Goal: Task Accomplishment & Management: Manage account settings

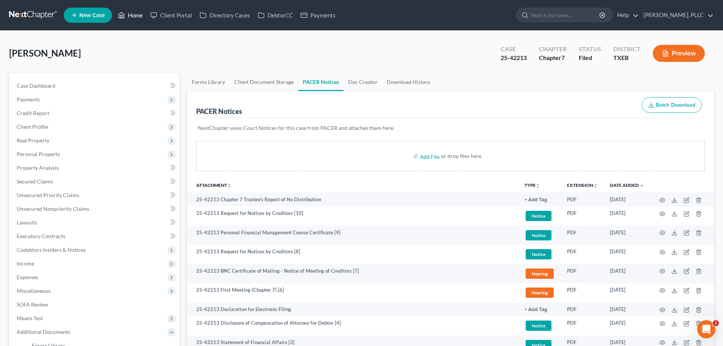
click at [133, 12] on link "Home" at bounding box center [130, 15] width 32 height 14
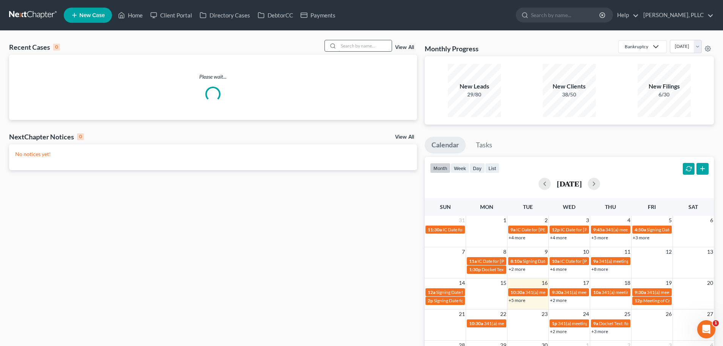
click at [376, 44] on input "search" at bounding box center [364, 45] width 53 height 11
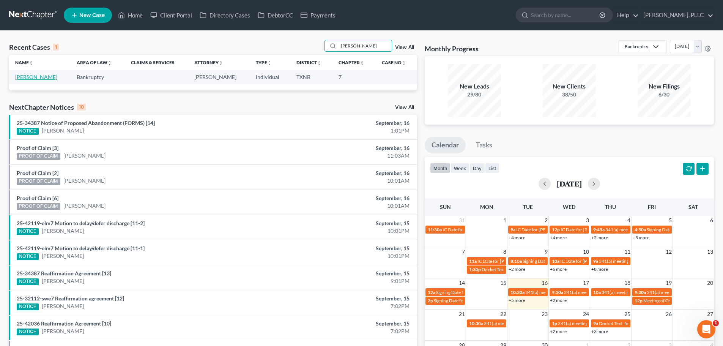
type input "[PERSON_NAME]"
click at [57, 77] on link "[PERSON_NAME]" at bounding box center [36, 77] width 42 height 6
select select "3"
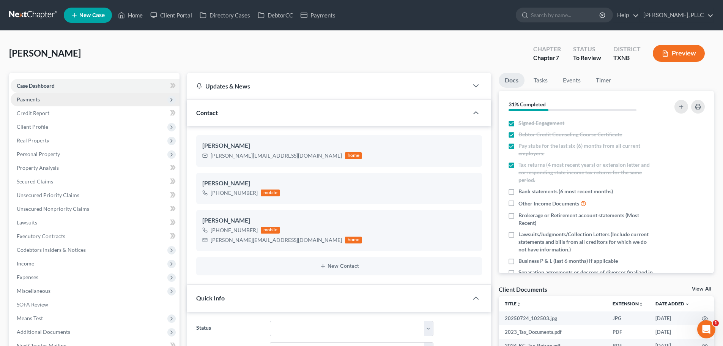
click at [36, 99] on span "Payments" at bounding box center [28, 99] width 23 height 6
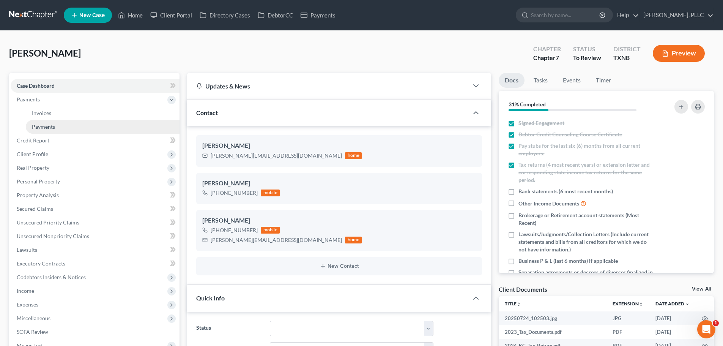
click at [39, 124] on span "Payments" at bounding box center [43, 126] width 23 height 6
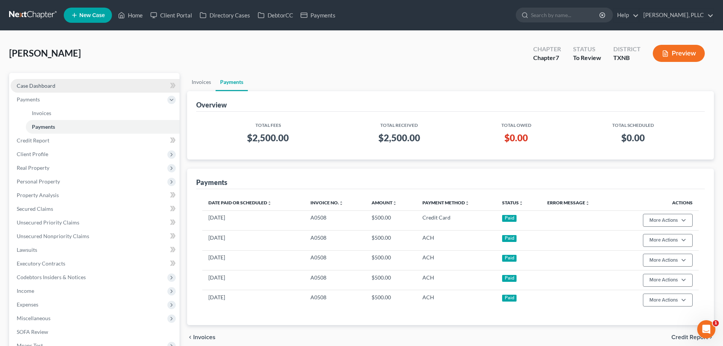
click at [46, 87] on span "Case Dashboard" at bounding box center [36, 85] width 39 height 6
select select "3"
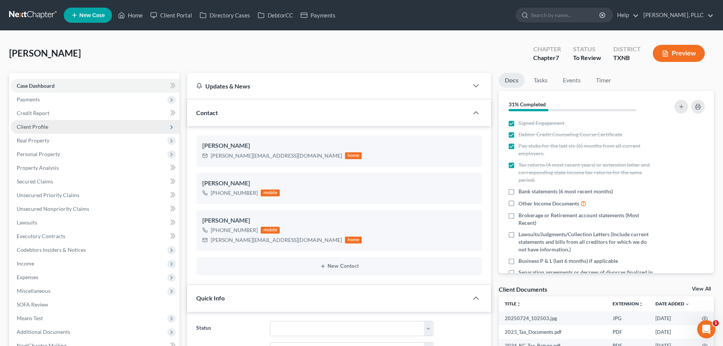
scroll to position [304, 0]
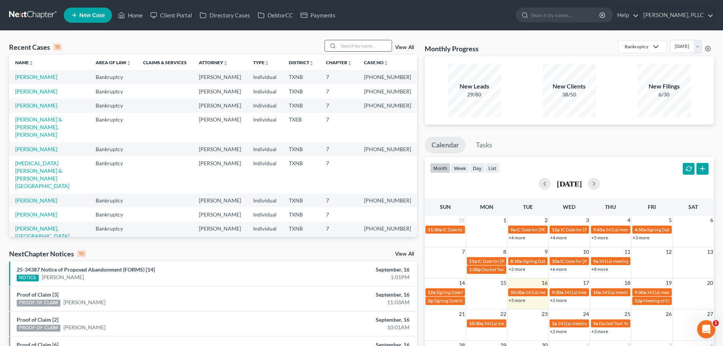
click at [357, 45] on input "search" at bounding box center [364, 45] width 53 height 11
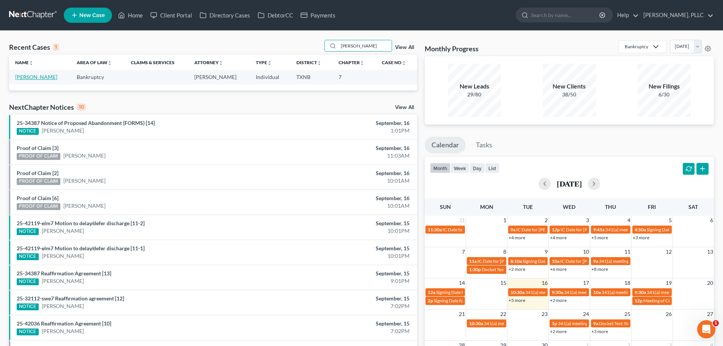
type input "[PERSON_NAME]"
click at [38, 77] on link "[PERSON_NAME]" at bounding box center [36, 77] width 42 height 6
select select "4"
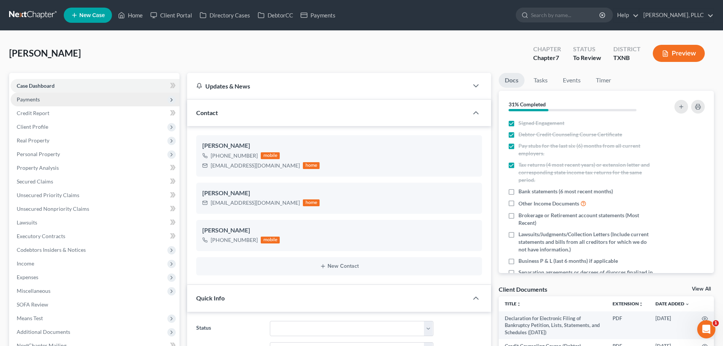
scroll to position [321, 0]
click at [35, 98] on span "Payments" at bounding box center [28, 99] width 23 height 6
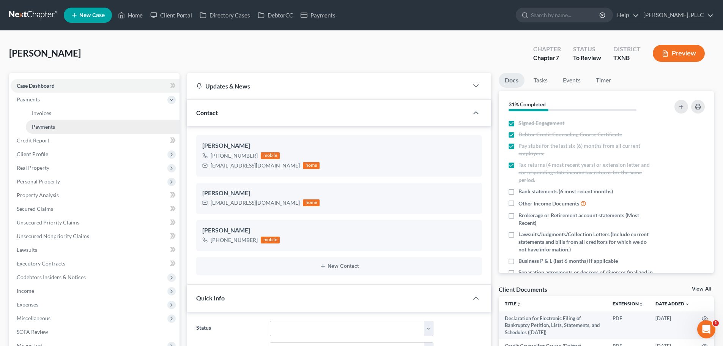
click at [47, 125] on span "Payments" at bounding box center [43, 126] width 23 height 6
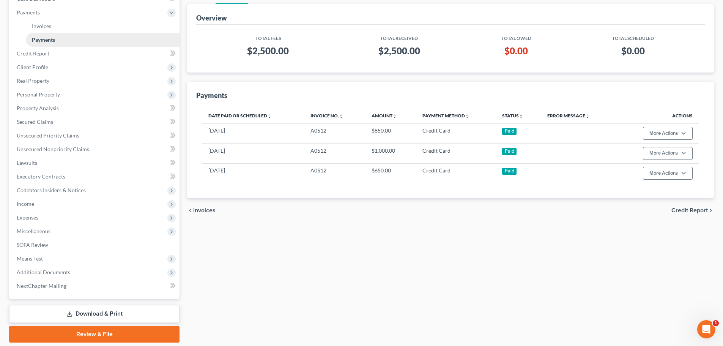
scroll to position [112, 0]
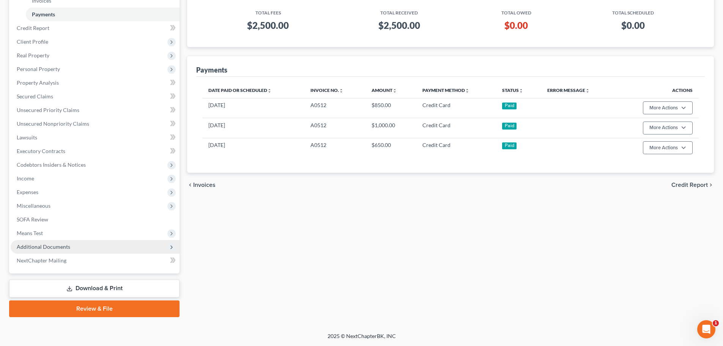
click at [42, 245] on span "Additional Documents" at bounding box center [44, 246] width 54 height 6
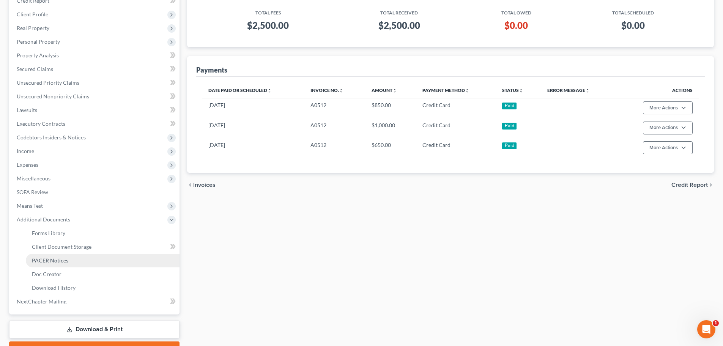
click at [46, 259] on span "PACER Notices" at bounding box center [50, 260] width 36 height 6
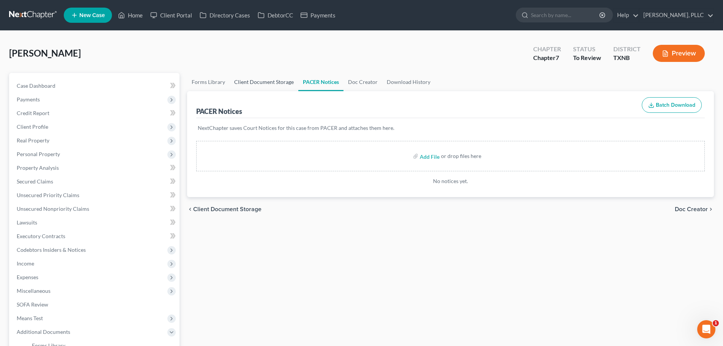
click at [265, 81] on link "Client Document Storage" at bounding box center [264, 82] width 69 height 18
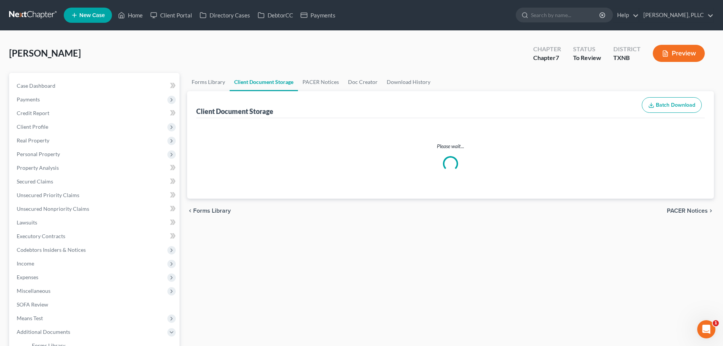
select select "6"
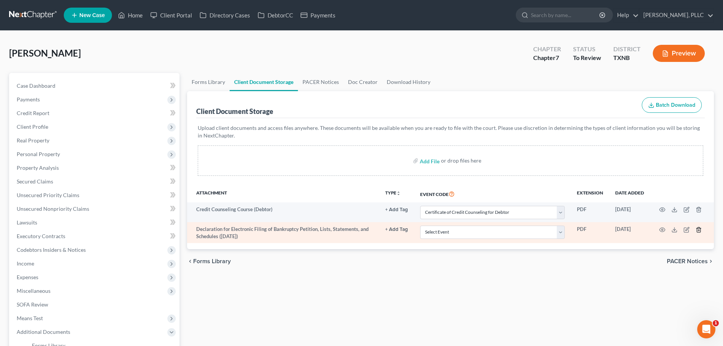
click at [700, 231] on icon "button" at bounding box center [699, 230] width 6 height 6
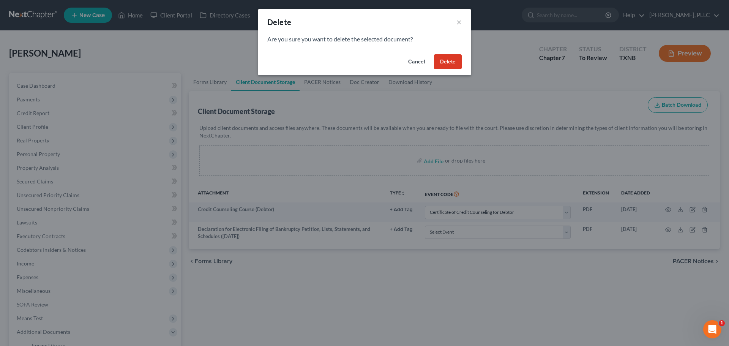
click at [448, 66] on button "Delete" at bounding box center [448, 61] width 28 height 15
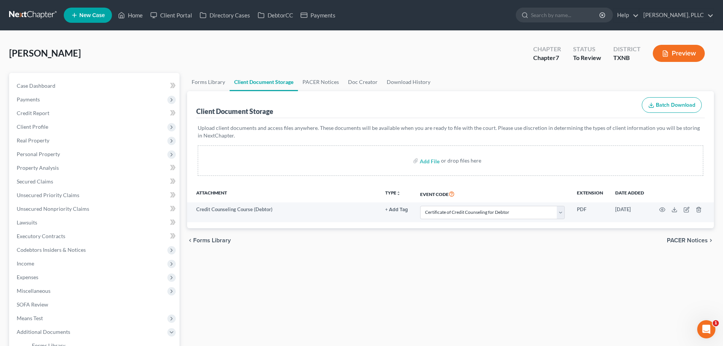
select select "6"
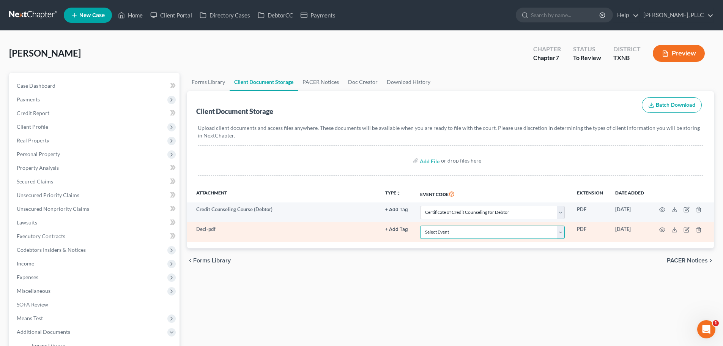
click at [522, 234] on select "Select Event 20 Largest unsecured creditors Amended petition Attachment to Volu…" at bounding box center [492, 231] width 145 height 13
select select "19"
click at [420, 225] on select "Select Event 20 Largest unsecured creditors Amended petition Attachment to Volu…" at bounding box center [492, 231] width 145 height 13
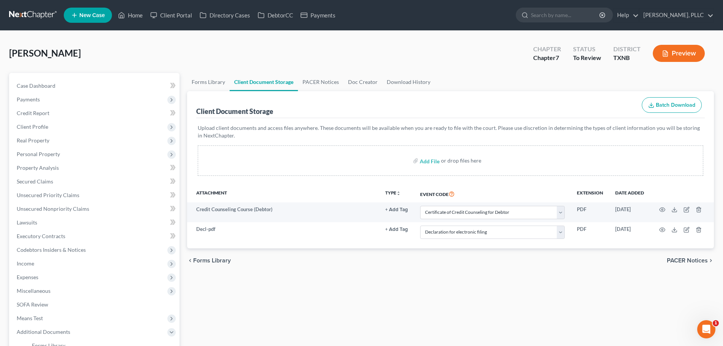
click at [425, 269] on div "chevron_left Forms Library PACER Notices chevron_right" at bounding box center [450, 260] width 527 height 24
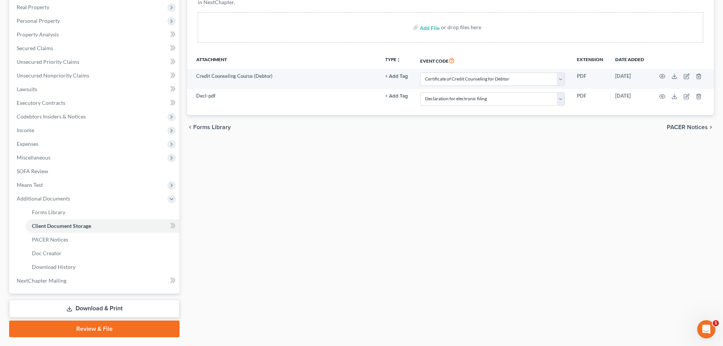
scroll to position [153, 0]
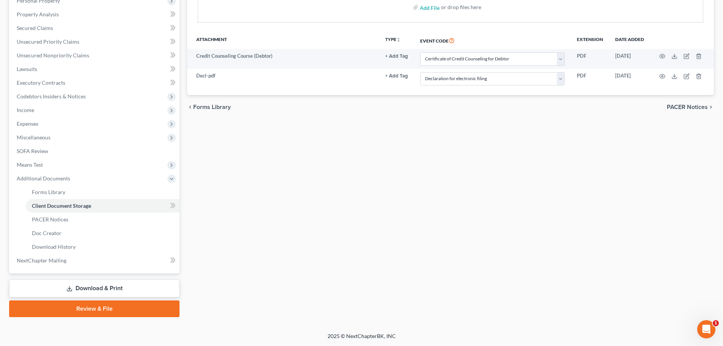
click at [102, 291] on link "Download & Print" at bounding box center [94, 288] width 170 height 18
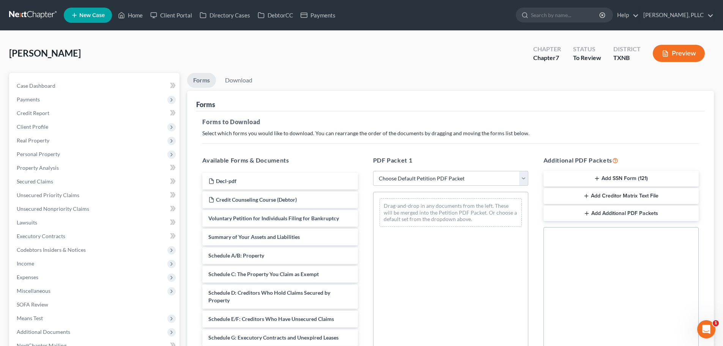
click at [621, 177] on button "Add SSN Form (121)" at bounding box center [620, 179] width 155 height 16
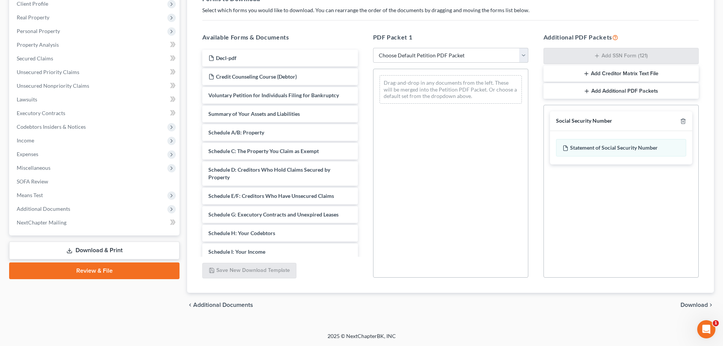
click at [685, 305] on span "Download" at bounding box center [693, 305] width 27 height 6
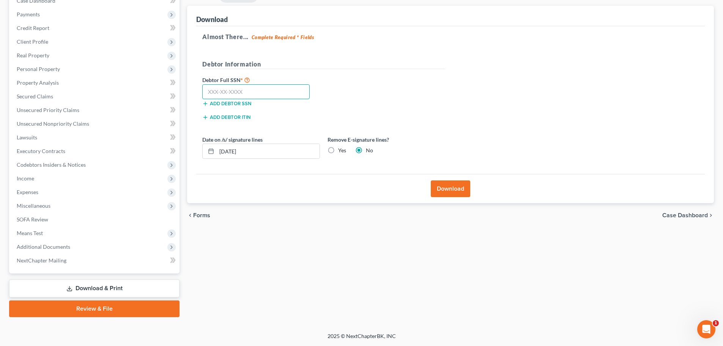
click at [281, 96] on input "text" at bounding box center [255, 91] width 107 height 15
type input "513-90-2512"
click at [449, 190] on button "Download" at bounding box center [450, 188] width 39 height 17
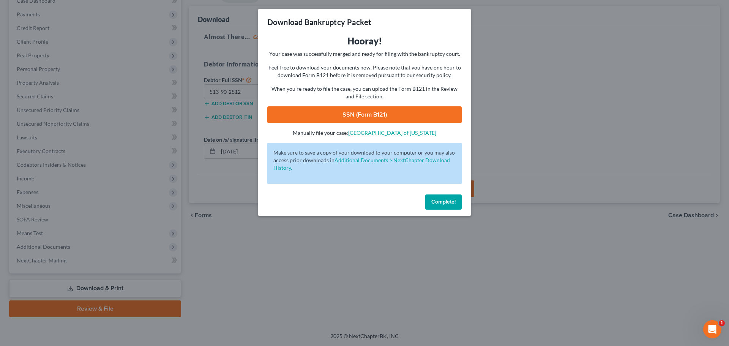
click at [390, 117] on link "SSN (Form B121)" at bounding box center [364, 114] width 194 height 17
click at [447, 204] on span "Complete!" at bounding box center [443, 201] width 24 height 6
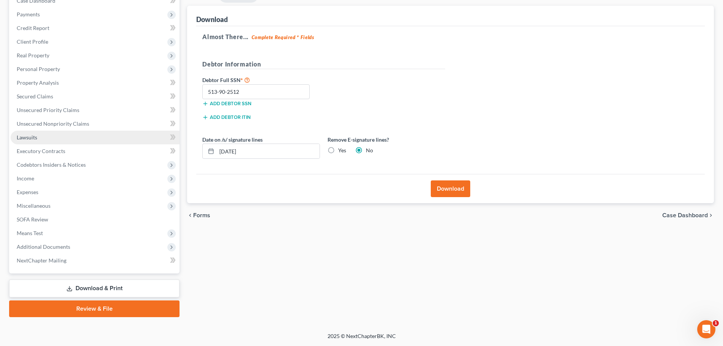
click at [43, 140] on link "Lawsuits" at bounding box center [95, 138] width 169 height 14
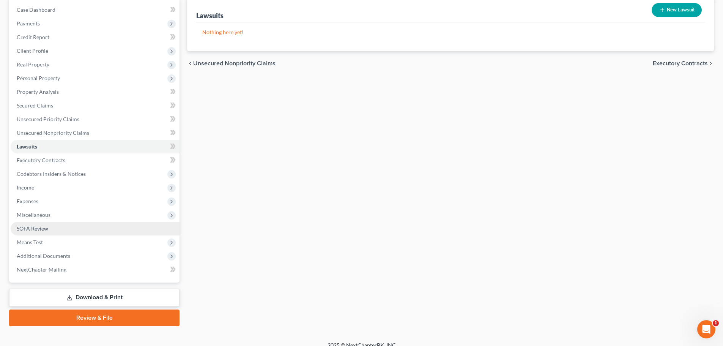
scroll to position [85, 0]
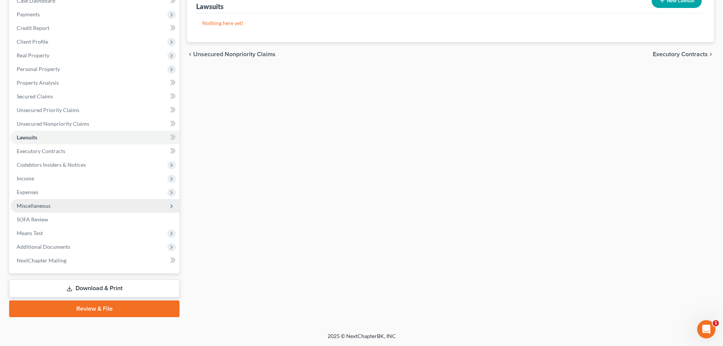
click at [56, 203] on span "Miscellaneous" at bounding box center [95, 206] width 169 height 14
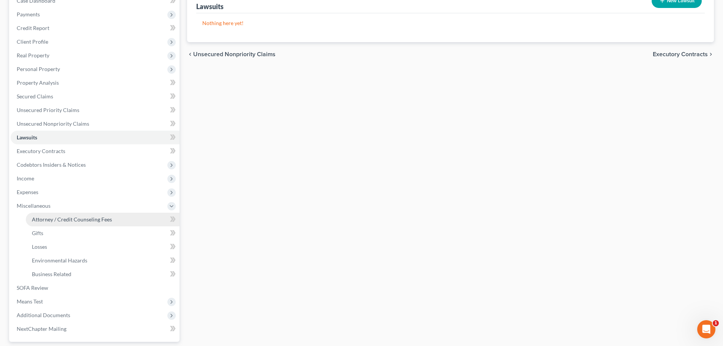
click at [56, 220] on span "Attorney / Credit Counseling Fees" at bounding box center [72, 219] width 80 height 6
select select "0"
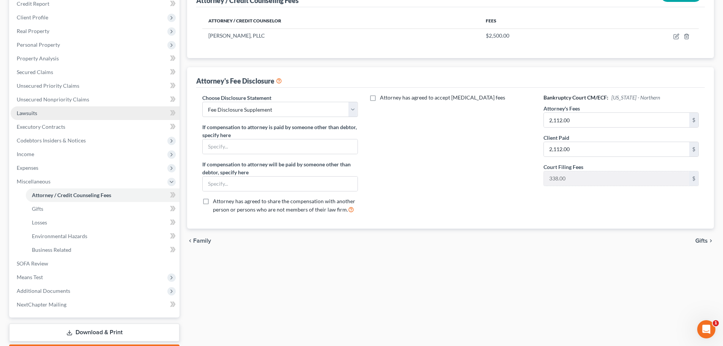
scroll to position [114, 0]
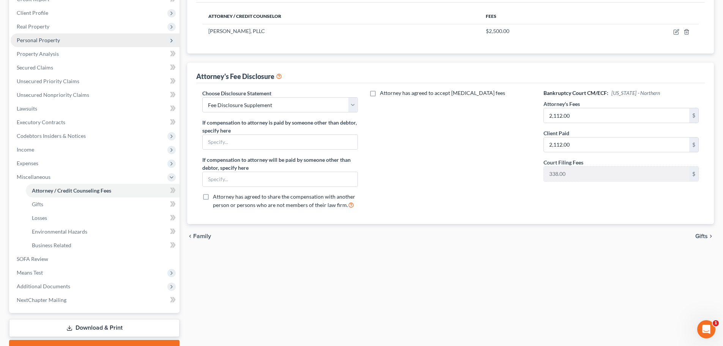
click at [45, 40] on span "Personal Property" at bounding box center [38, 40] width 43 height 6
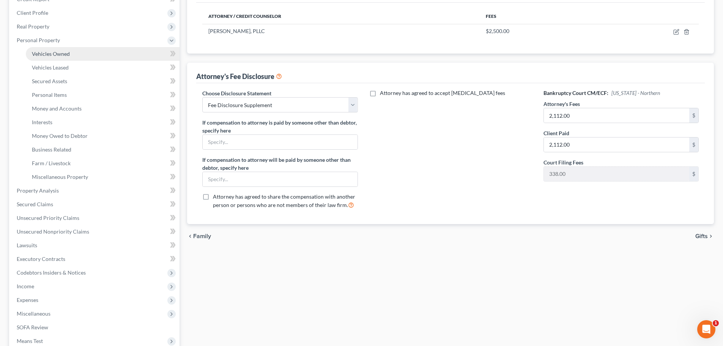
click at [46, 54] on span "Vehicles Owned" at bounding box center [51, 53] width 38 height 6
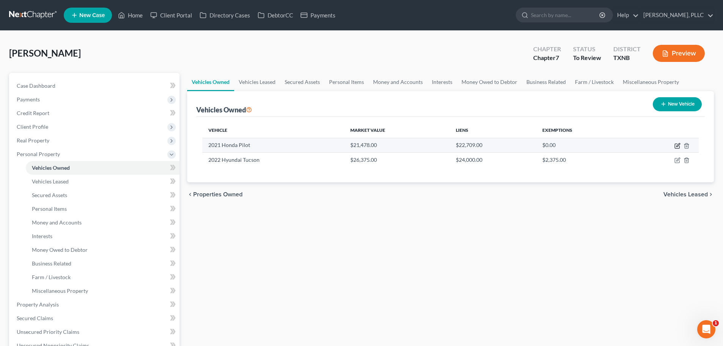
click at [678, 146] on icon "button" at bounding box center [677, 146] width 6 height 6
select select "0"
select select "5"
select select "2"
select select "3"
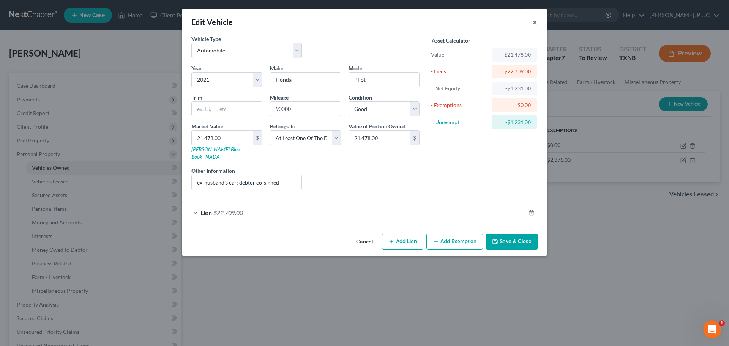
click at [534, 22] on button "×" at bounding box center [534, 21] width 5 height 9
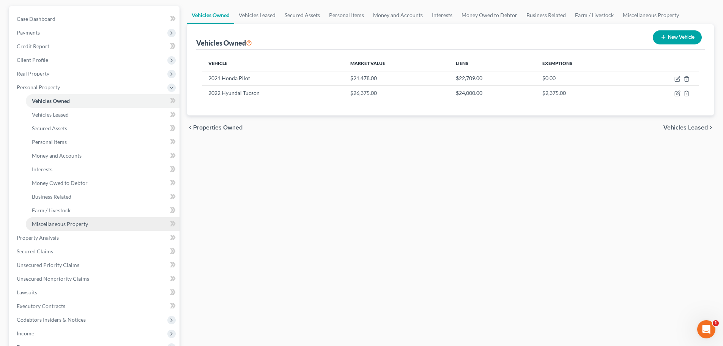
scroll to position [114, 0]
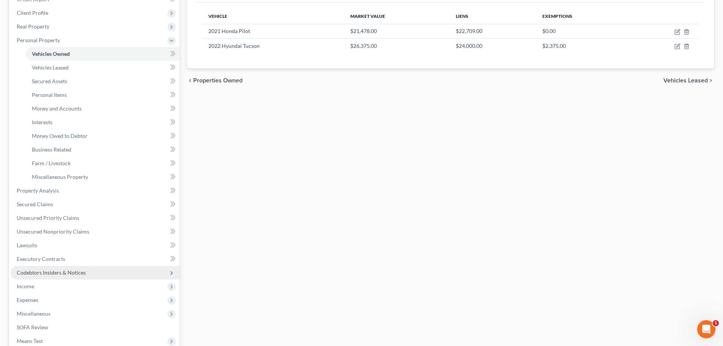
click at [41, 271] on span "Codebtors Insiders & Notices" at bounding box center [51, 272] width 69 height 6
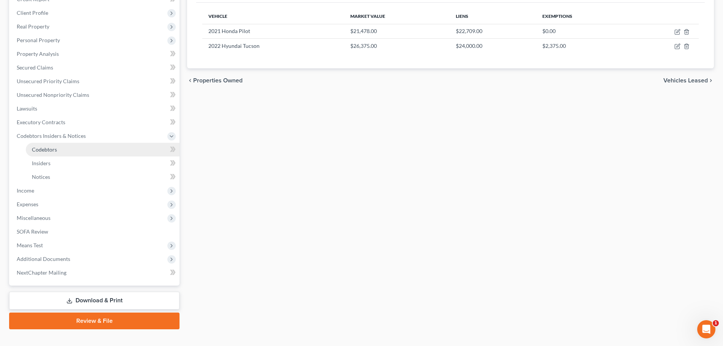
click at [49, 150] on span "Codebtors" at bounding box center [44, 149] width 25 height 6
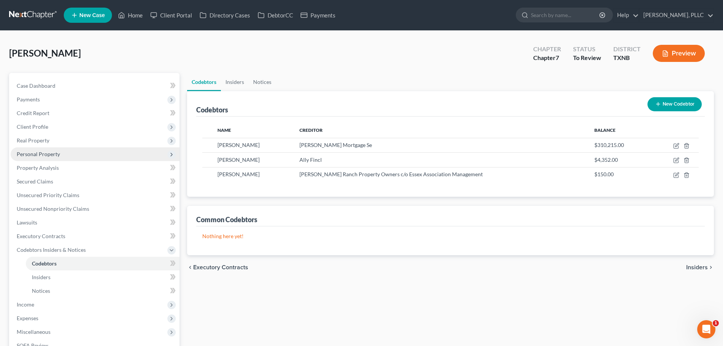
click at [41, 156] on span "Personal Property" at bounding box center [38, 154] width 43 height 6
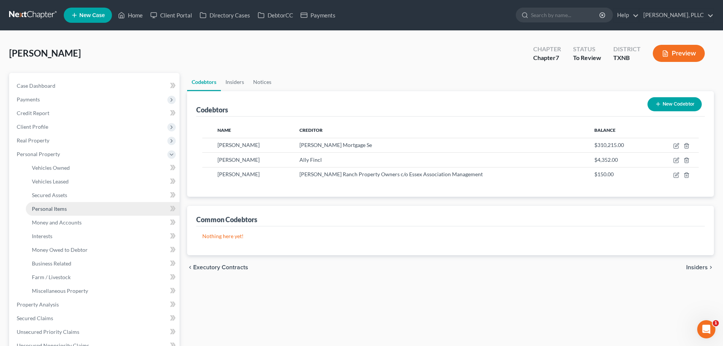
click at [52, 207] on span "Personal Items" at bounding box center [49, 208] width 35 height 6
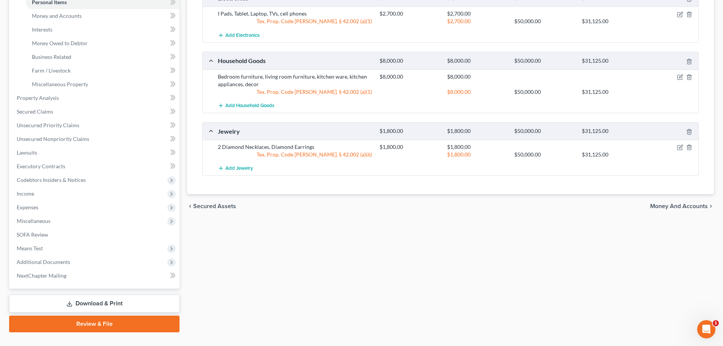
scroll to position [222, 0]
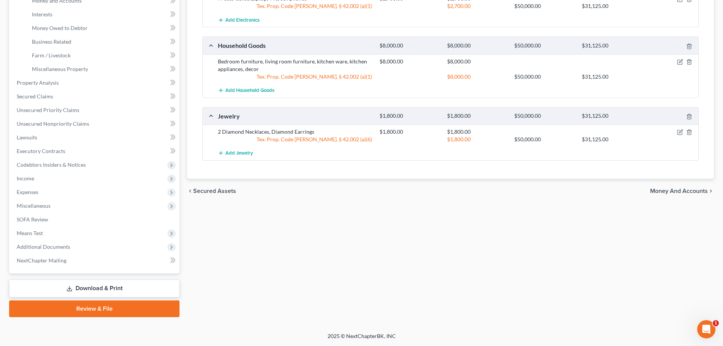
click at [134, 309] on link "Review & File" at bounding box center [94, 308] width 170 height 17
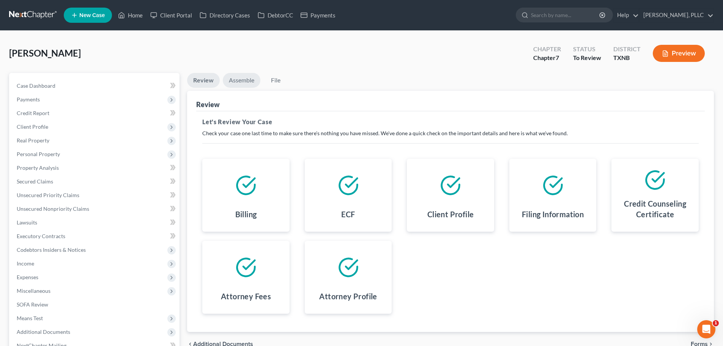
click at [248, 81] on link "Assemble" at bounding box center [242, 80] width 38 height 15
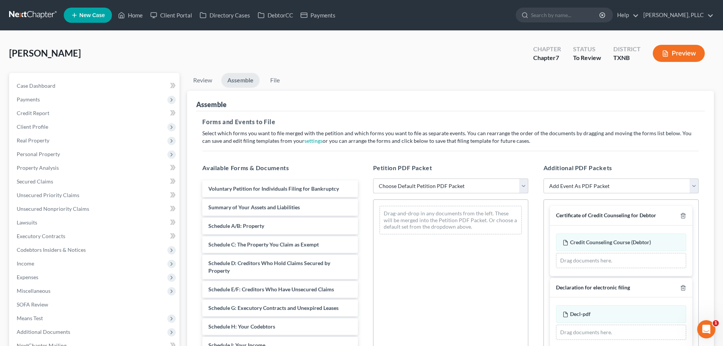
click at [422, 186] on select "Choose Default Petition PDF Packet Complete Bankruptcy Petition (all forms and …" at bounding box center [450, 185] width 155 height 15
select select "0"
click at [373, 178] on select "Choose Default Petition PDF Packet Complete Bankruptcy Petition (all forms and …" at bounding box center [450, 185] width 155 height 15
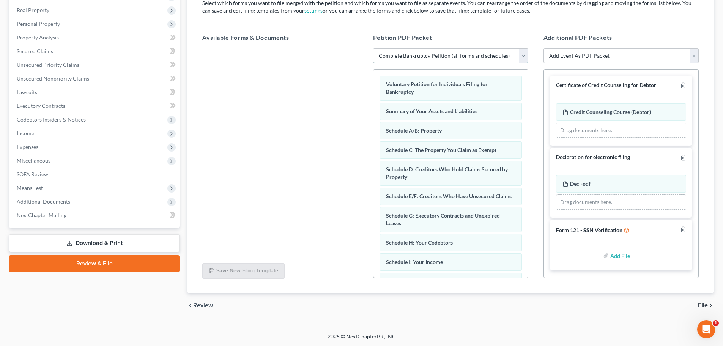
scroll to position [131, 0]
click at [615, 254] on input "file" at bounding box center [619, 255] width 18 height 14
type input "C:\fakepath\SSN Ver.pdf"
click at [701, 305] on span "File" at bounding box center [703, 305] width 10 height 6
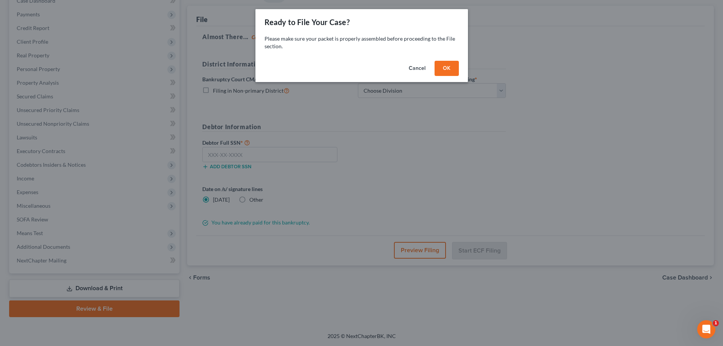
scroll to position [85, 0]
click at [450, 70] on button "OK" at bounding box center [449, 68] width 24 height 15
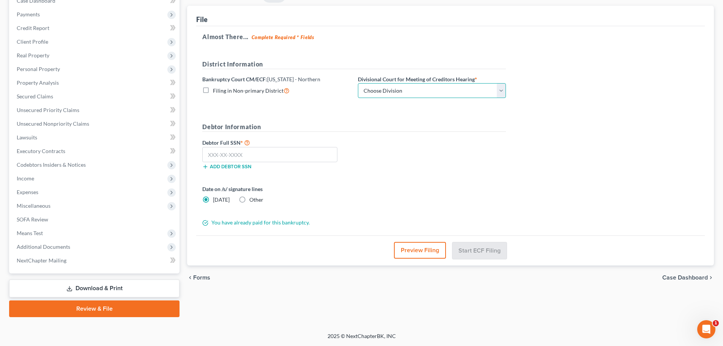
click at [437, 93] on select "Choose Division [PERSON_NAME] [GEOGRAPHIC_DATA] [GEOGRAPHIC_DATA] [GEOGRAPHIC_D…" at bounding box center [432, 90] width 148 height 15
select select "2"
click at [358, 83] on select "Choose Division [PERSON_NAME] [GEOGRAPHIC_DATA] [GEOGRAPHIC_DATA] [GEOGRAPHIC_D…" at bounding box center [432, 90] width 148 height 15
click at [311, 155] on input "text" at bounding box center [269, 154] width 135 height 15
click at [323, 157] on input "text" at bounding box center [269, 154] width 135 height 15
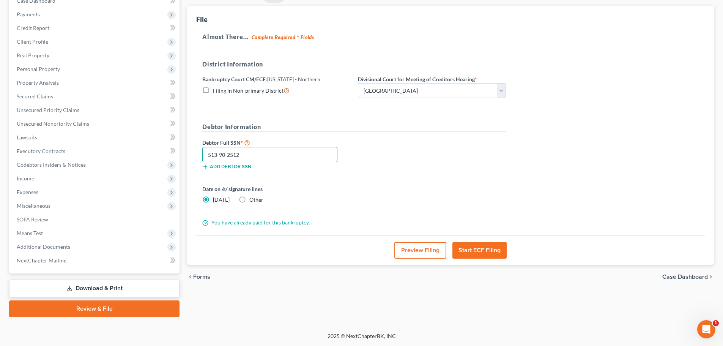
type input "513-90-2512"
click at [477, 251] on button "Start ECF Filing" at bounding box center [479, 250] width 54 height 17
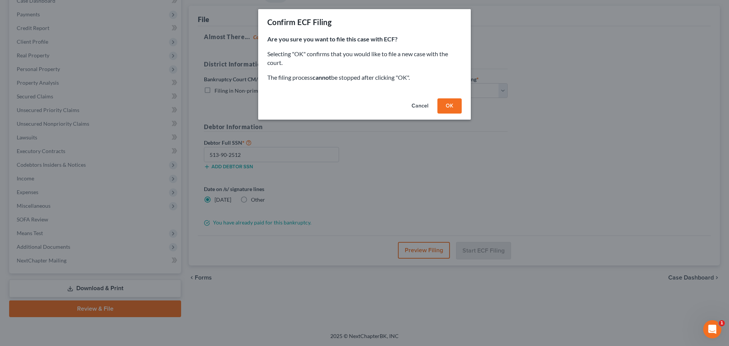
click at [448, 109] on button "OK" at bounding box center [449, 105] width 24 height 15
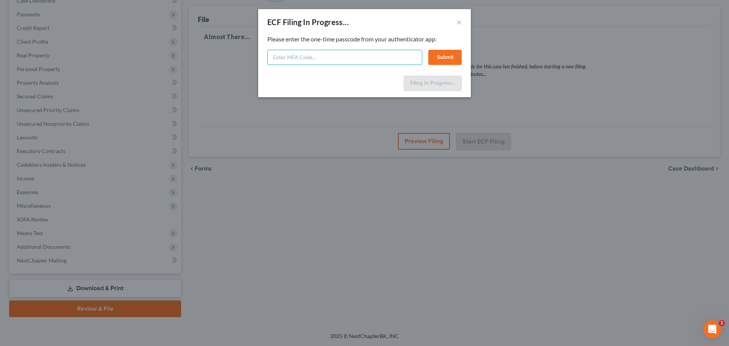
click at [295, 58] on input "text" at bounding box center [344, 57] width 155 height 15
paste input "311855"
type input "311855"
click at [440, 58] on button "Submit" at bounding box center [444, 57] width 33 height 15
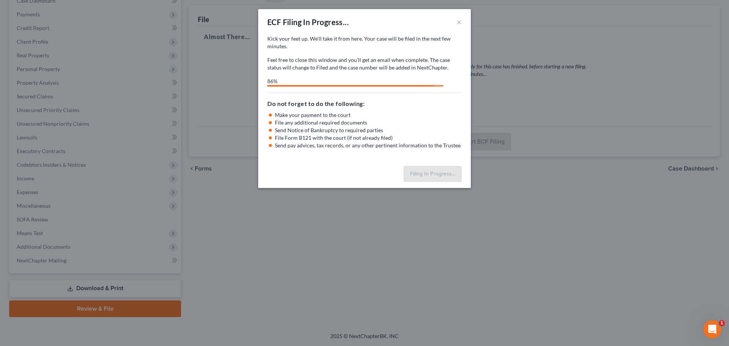
select select "2"
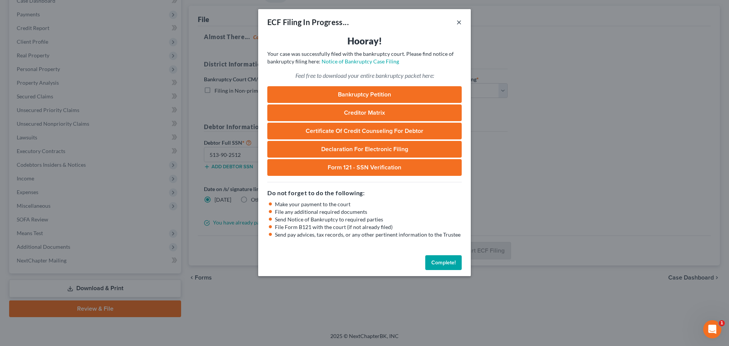
click at [457, 20] on button "×" at bounding box center [458, 21] width 5 height 9
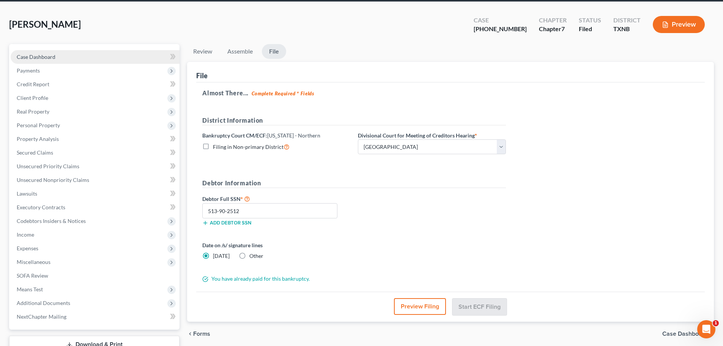
scroll to position [0, 0]
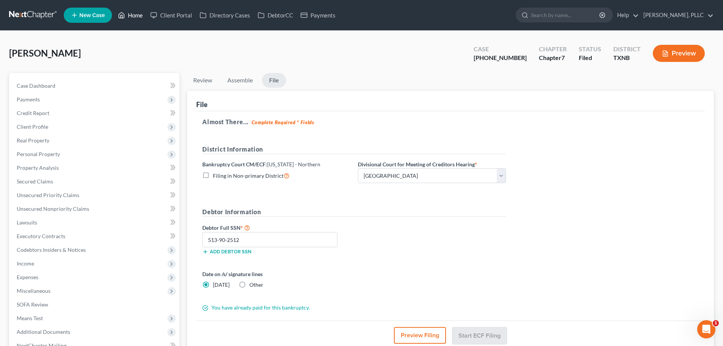
click at [132, 18] on link "Home" at bounding box center [130, 15] width 32 height 14
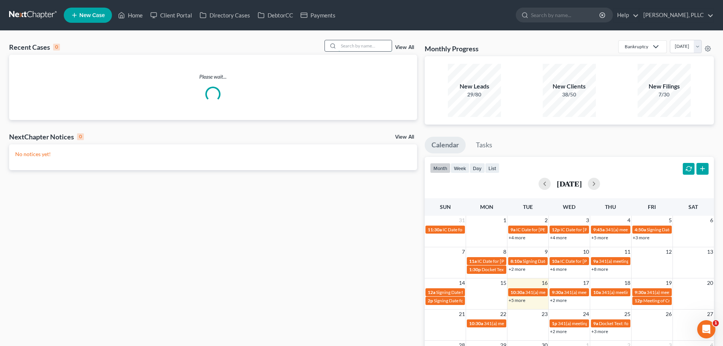
click at [348, 46] on input "search" at bounding box center [364, 45] width 53 height 11
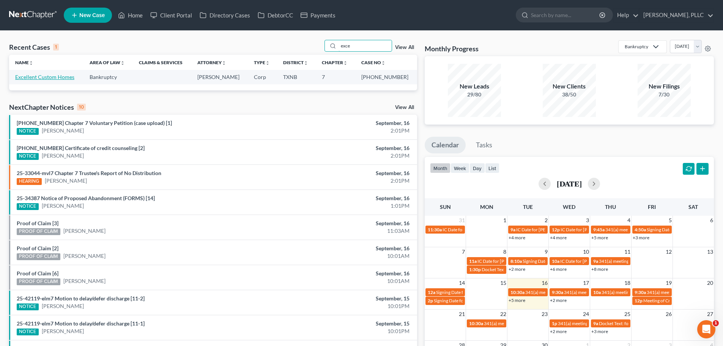
type input "exce"
click at [42, 76] on link "Excellent Custom Homes" at bounding box center [44, 77] width 59 height 6
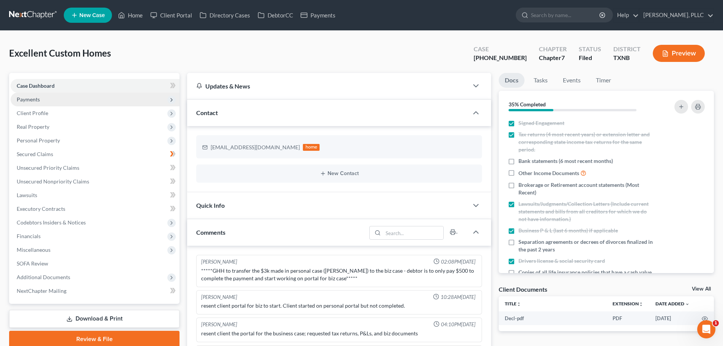
scroll to position [210, 0]
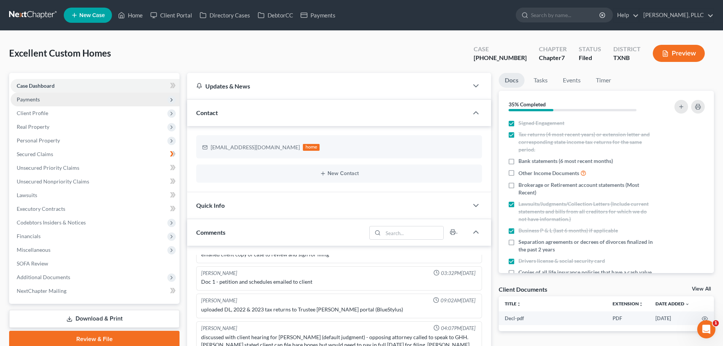
click at [35, 100] on span "Payments" at bounding box center [28, 99] width 23 height 6
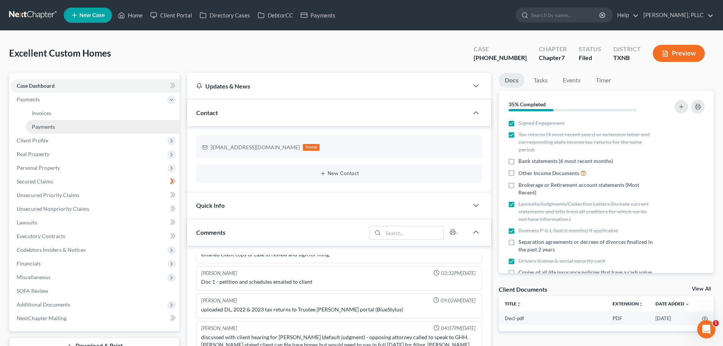
click at [43, 127] on span "Payments" at bounding box center [43, 126] width 23 height 6
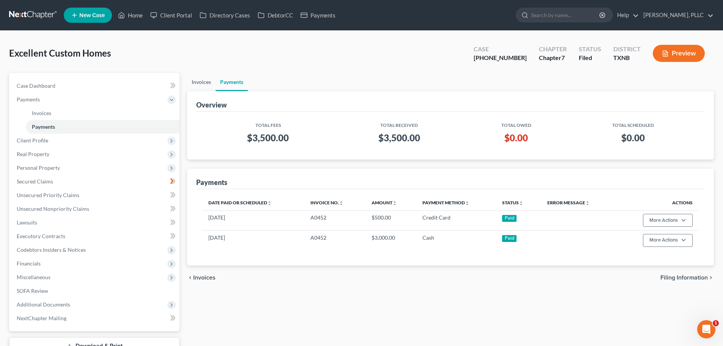
click at [200, 84] on link "Invoices" at bounding box center [201, 82] width 28 height 18
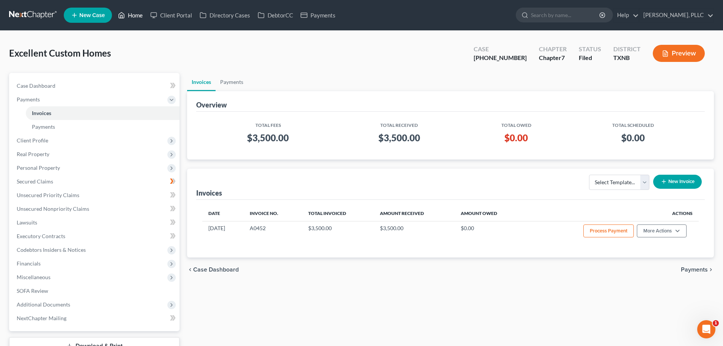
click at [135, 16] on link "Home" at bounding box center [130, 15] width 32 height 14
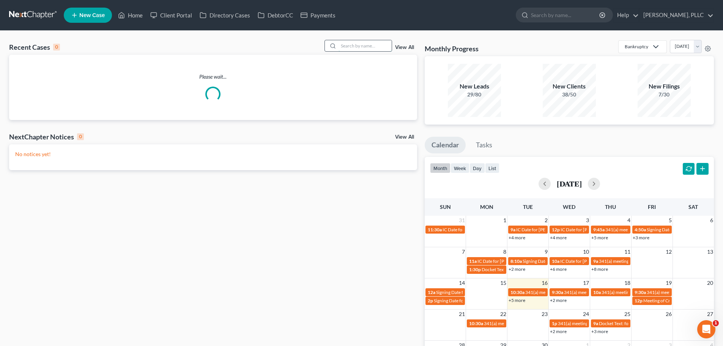
click at [359, 44] on input "search" at bounding box center [364, 45] width 53 height 11
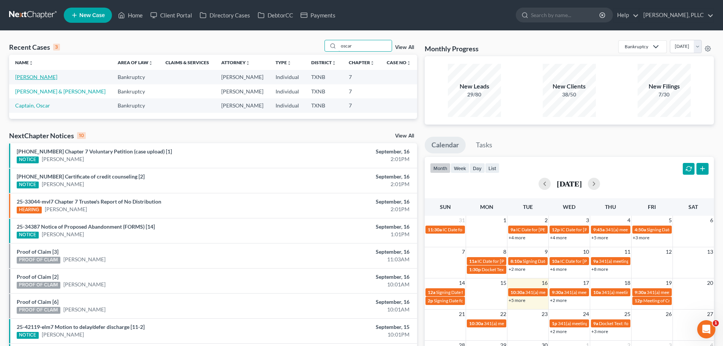
type input "oscar"
click at [40, 77] on link "[PERSON_NAME]" at bounding box center [36, 77] width 42 height 6
select select "4"
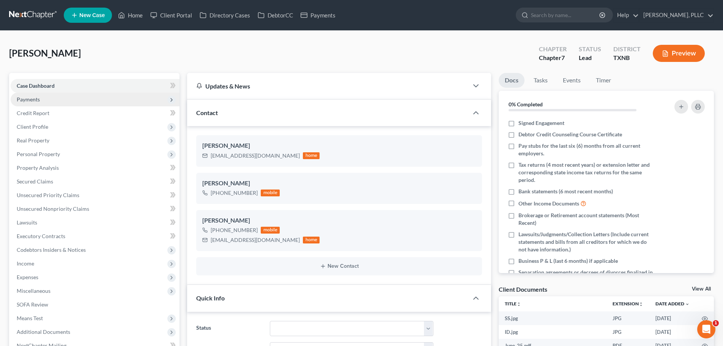
click at [35, 100] on span "Payments" at bounding box center [28, 99] width 23 height 6
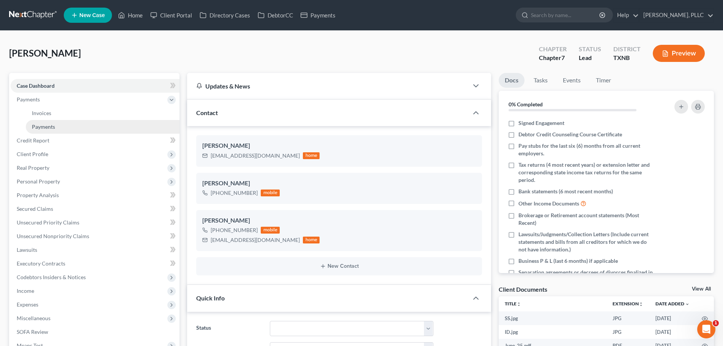
click at [50, 124] on span "Payments" at bounding box center [43, 126] width 23 height 6
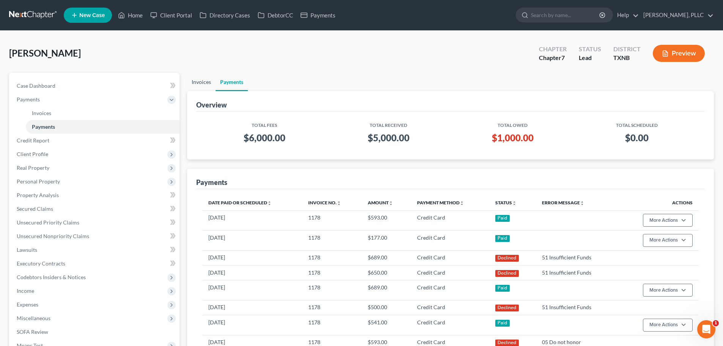
click at [198, 82] on link "Invoices" at bounding box center [201, 82] width 28 height 18
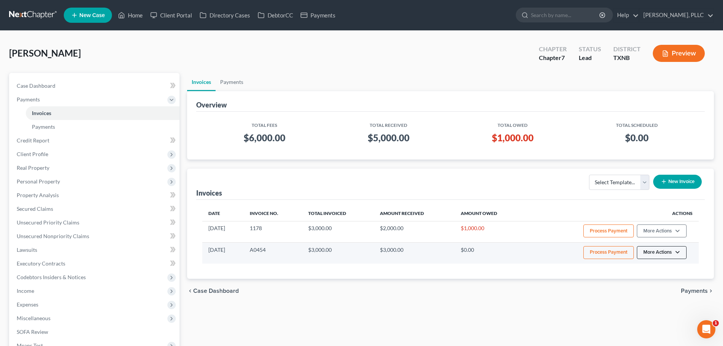
click at [679, 250] on button "More Actions" at bounding box center [662, 252] width 50 height 13
click at [655, 266] on link "View/Edit" at bounding box center [672, 268] width 89 height 13
select select "1"
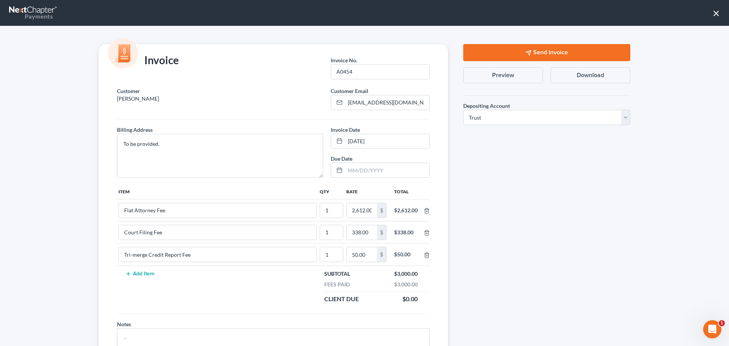
click at [715, 13] on button "×" at bounding box center [715, 13] width 7 height 12
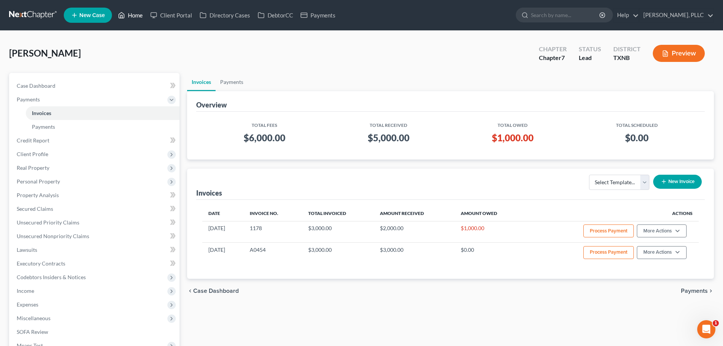
click at [141, 16] on link "Home" at bounding box center [130, 15] width 32 height 14
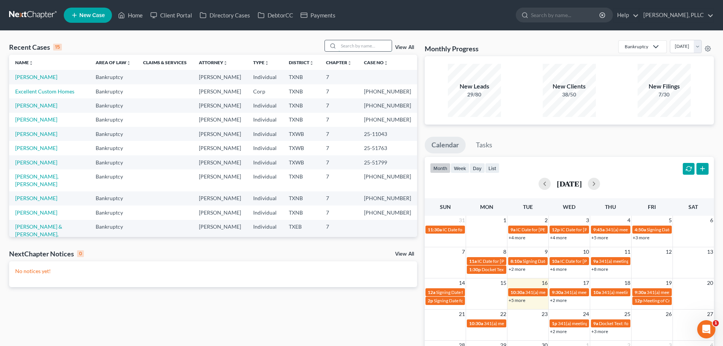
click at [356, 48] on input "search" at bounding box center [364, 45] width 53 height 11
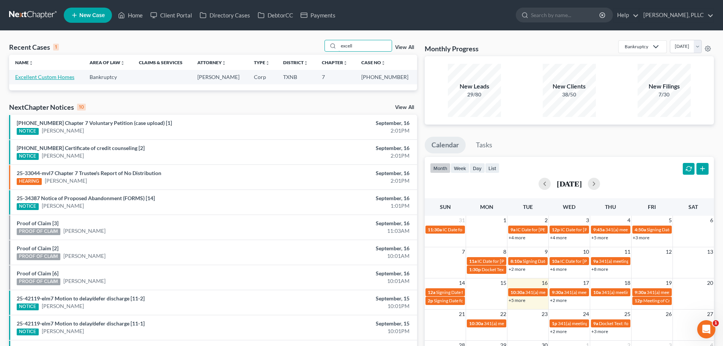
type input "excell"
click at [51, 76] on link "Excellent Custom Homes" at bounding box center [44, 77] width 59 height 6
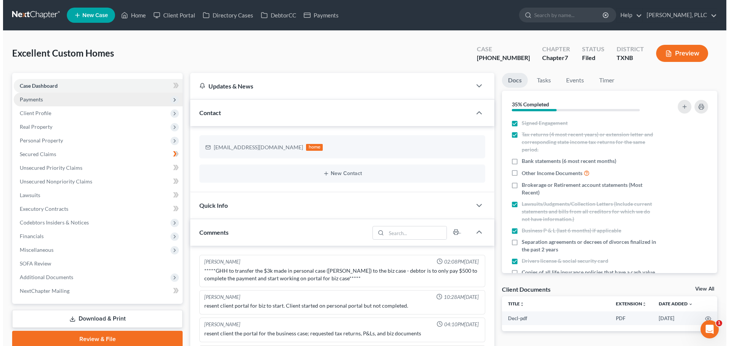
scroll to position [210, 0]
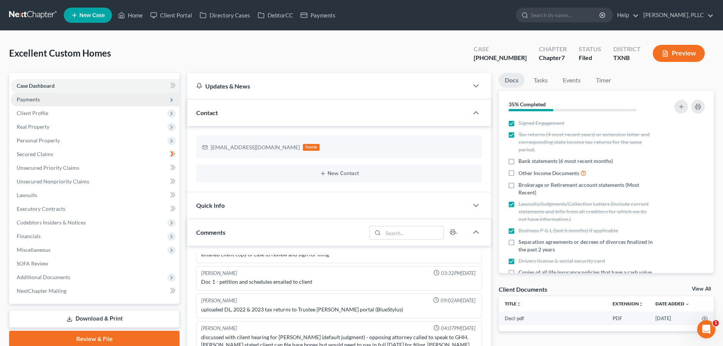
click at [42, 100] on span "Payments" at bounding box center [95, 100] width 169 height 14
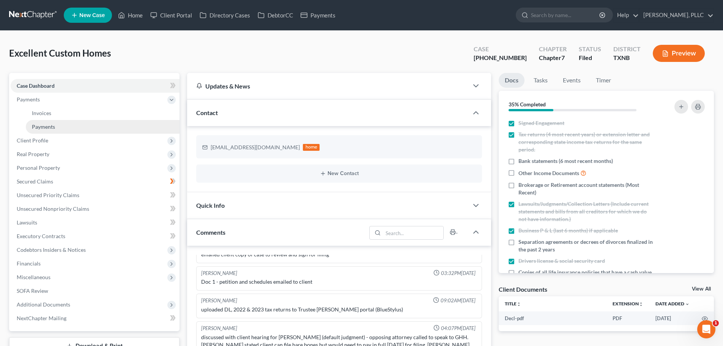
click at [47, 125] on span "Payments" at bounding box center [43, 126] width 23 height 6
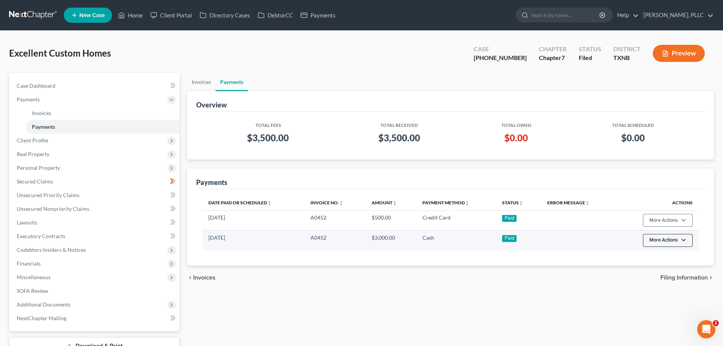
click at [682, 241] on button "More Actions" at bounding box center [668, 240] width 50 height 13
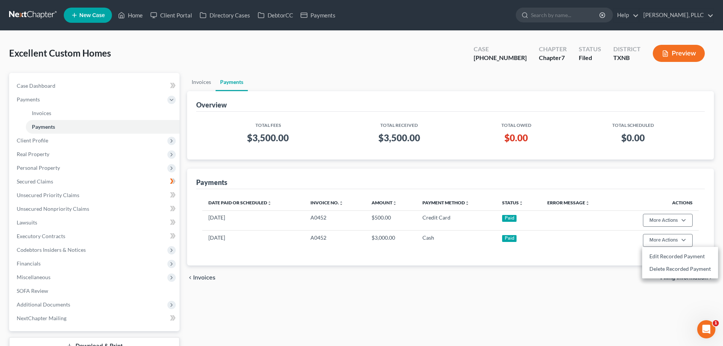
click at [516, 283] on div "chevron_left Invoices Filing Information chevron_right" at bounding box center [450, 277] width 527 height 24
click at [202, 87] on link "Invoices" at bounding box center [201, 82] width 28 height 18
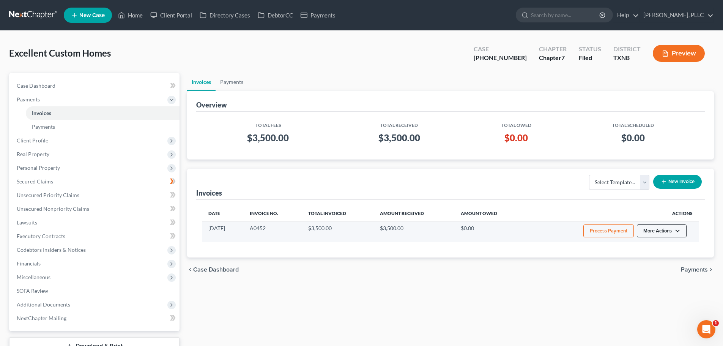
click at [670, 230] on button "More Actions" at bounding box center [662, 230] width 50 height 13
click at [664, 245] on link "View/Edit" at bounding box center [672, 246] width 89 height 13
select select "1"
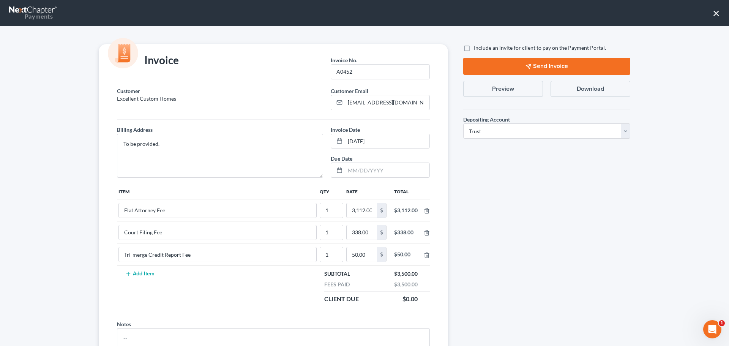
click at [714, 12] on button "×" at bounding box center [715, 13] width 7 height 12
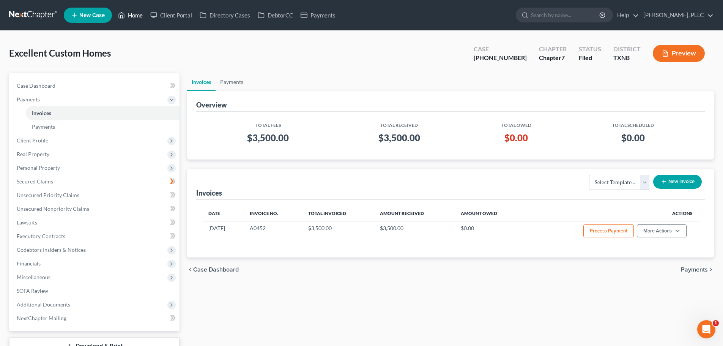
click at [136, 15] on link "Home" at bounding box center [130, 15] width 32 height 14
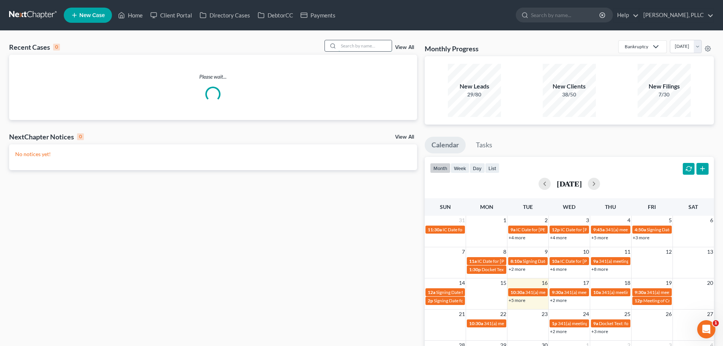
click at [368, 47] on input "search" at bounding box center [364, 45] width 53 height 11
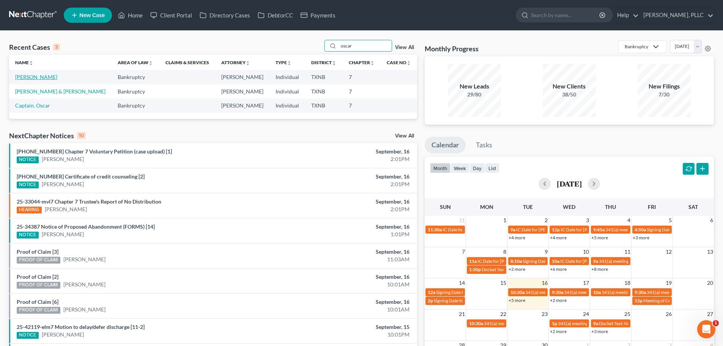
type input "oscar"
click at [38, 76] on link "[PERSON_NAME]" at bounding box center [36, 77] width 42 height 6
select select "4"
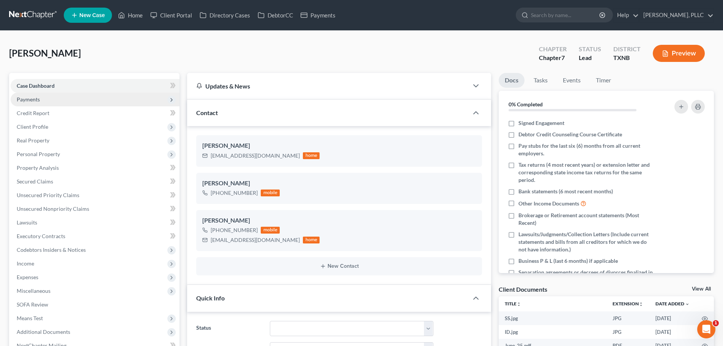
scroll to position [135, 0]
click at [35, 99] on span "Payments" at bounding box center [28, 99] width 23 height 6
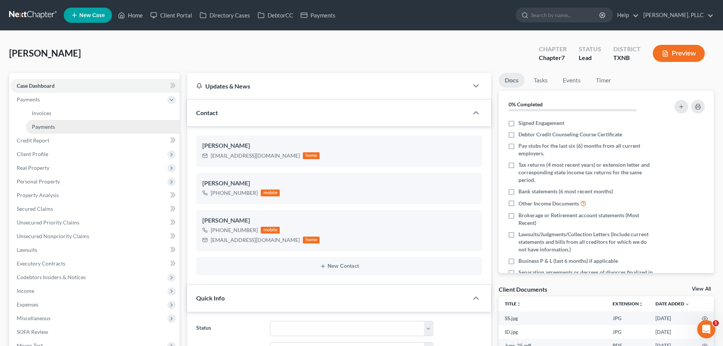
click at [43, 126] on span "Payments" at bounding box center [43, 126] width 23 height 6
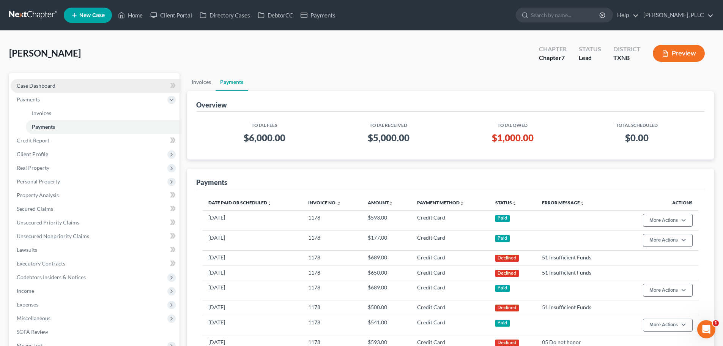
click at [55, 85] on link "Case Dashboard" at bounding box center [95, 86] width 169 height 14
select select "4"
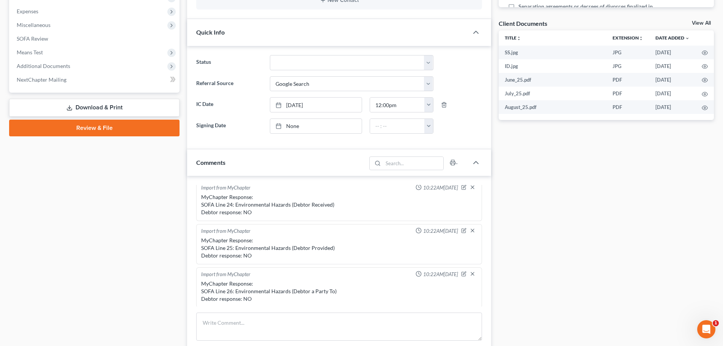
scroll to position [135, 0]
click at [83, 235] on div "Case Dashboard Payments Invoices Payments Payments Credit Report Client Profile" at bounding box center [94, 190] width 178 height 766
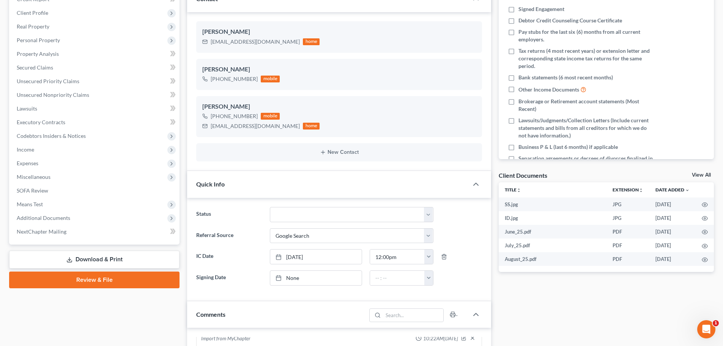
scroll to position [0, 0]
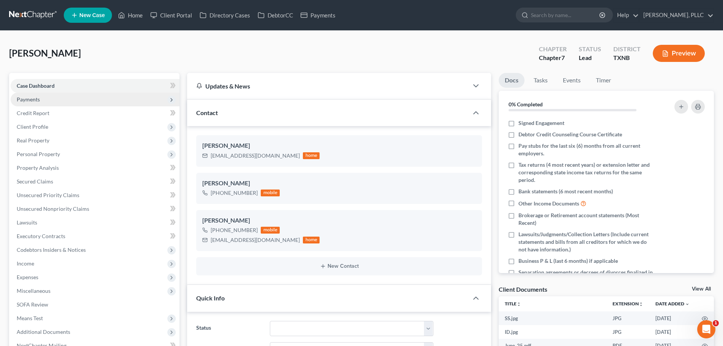
click at [42, 101] on span "Payments" at bounding box center [95, 100] width 169 height 14
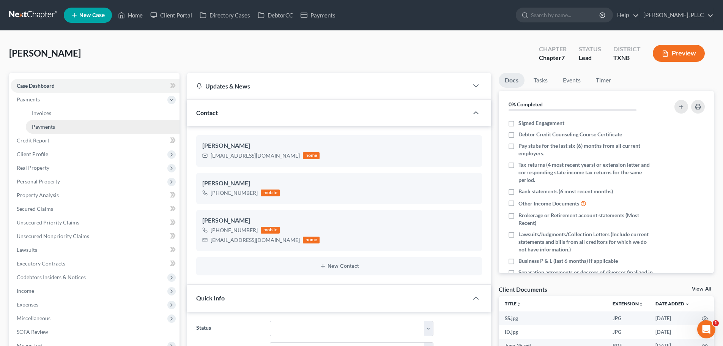
click at [44, 127] on span "Payments" at bounding box center [43, 126] width 23 height 6
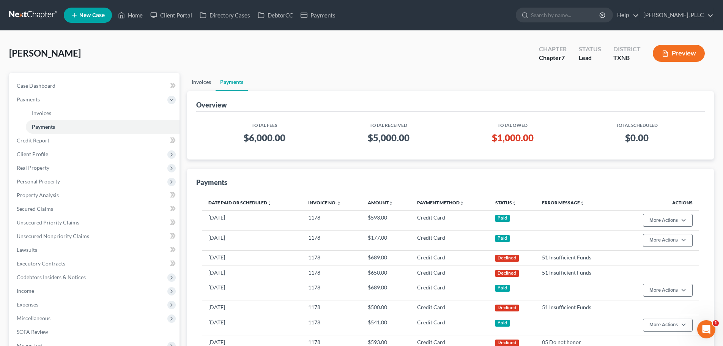
click at [199, 83] on link "Invoices" at bounding box center [201, 82] width 28 height 18
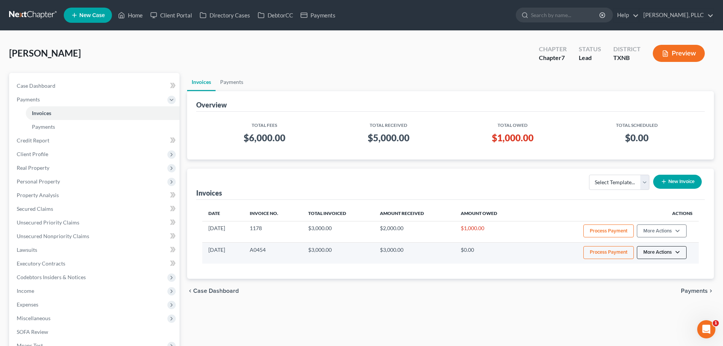
click at [678, 253] on button "More Actions" at bounding box center [662, 252] width 50 height 13
click at [651, 269] on link "View/Edit" at bounding box center [672, 268] width 89 height 13
select select "1"
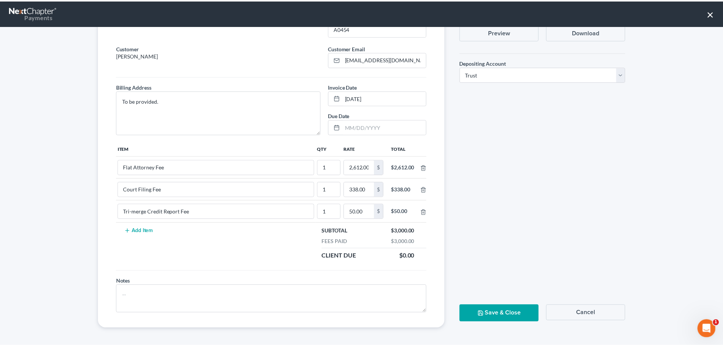
scroll to position [44, 0]
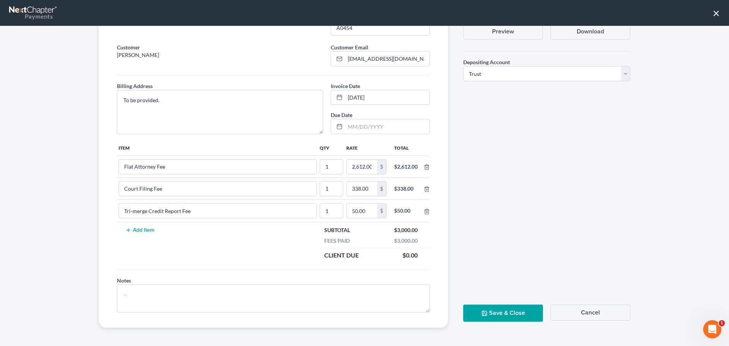
click at [593, 314] on button "Cancel" at bounding box center [590, 312] width 80 height 16
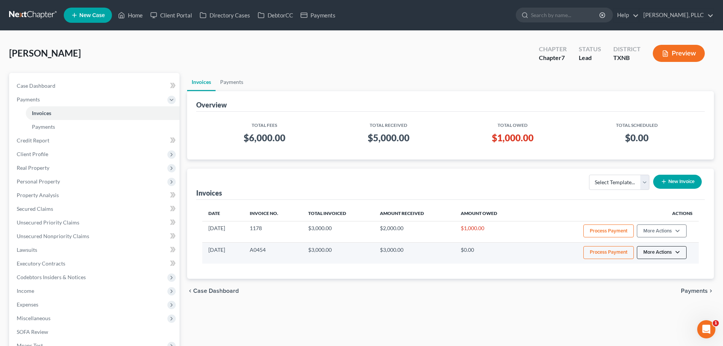
click at [678, 251] on button "More Actions" at bounding box center [662, 252] width 50 height 13
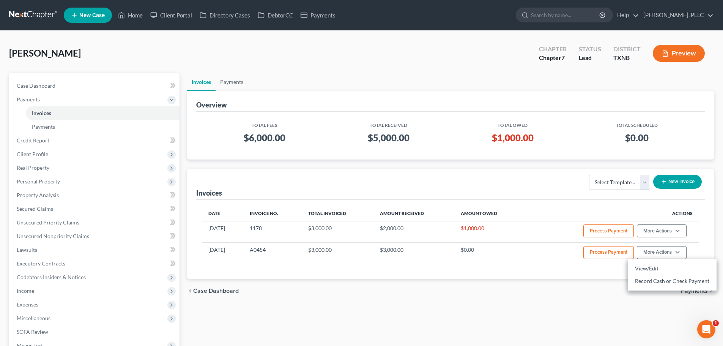
click at [524, 183] on div "Invoices Select Template... Invoice New Invoice" at bounding box center [450, 183] width 508 height 31
click at [226, 81] on link "Payments" at bounding box center [232, 82] width 32 height 18
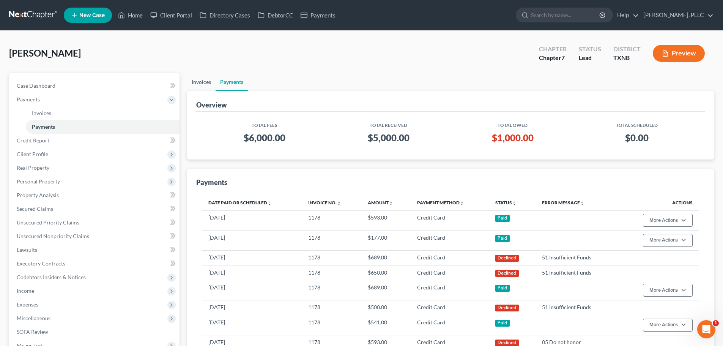
click at [202, 84] on link "Invoices" at bounding box center [201, 82] width 28 height 18
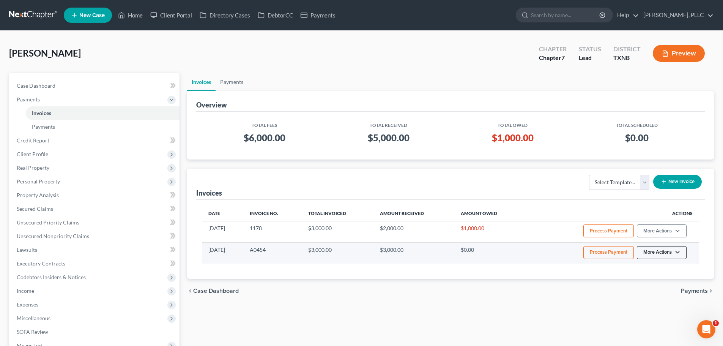
click at [666, 255] on button "More Actions" at bounding box center [662, 252] width 50 height 13
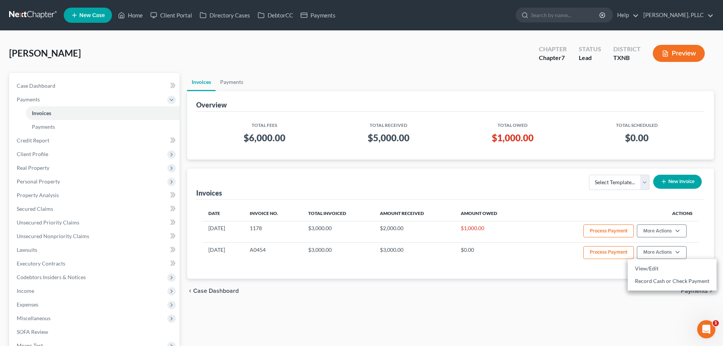
click at [703, 229] on div "Date Invoice No. Total Invoiced Amount Received Amount Owed Actions [DATE] 1178…" at bounding box center [450, 239] width 508 height 79
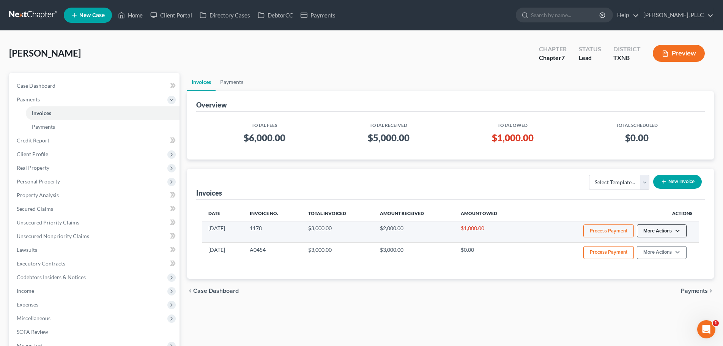
click at [678, 229] on button "More Actions" at bounding box center [662, 230] width 50 height 13
click at [697, 227] on td "Process Payment More Actions View/Edit Record Cash or Check Payment" at bounding box center [611, 231] width 174 height 21
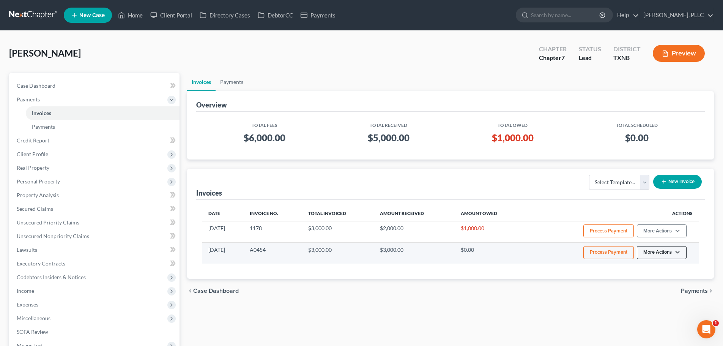
click at [677, 252] on button "More Actions" at bounding box center [662, 252] width 50 height 13
click at [645, 269] on link "View/Edit" at bounding box center [672, 268] width 89 height 13
select select "1"
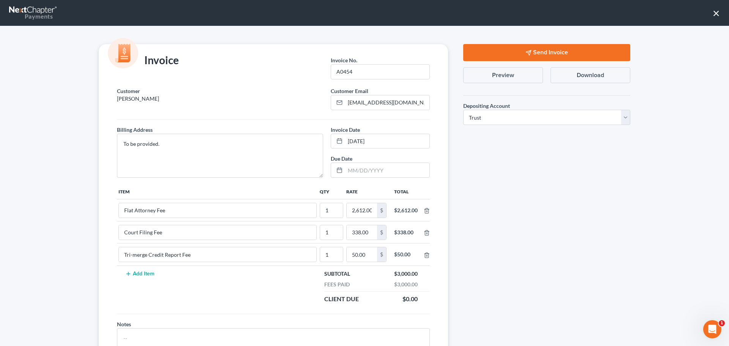
click at [713, 14] on button "×" at bounding box center [715, 13] width 7 height 12
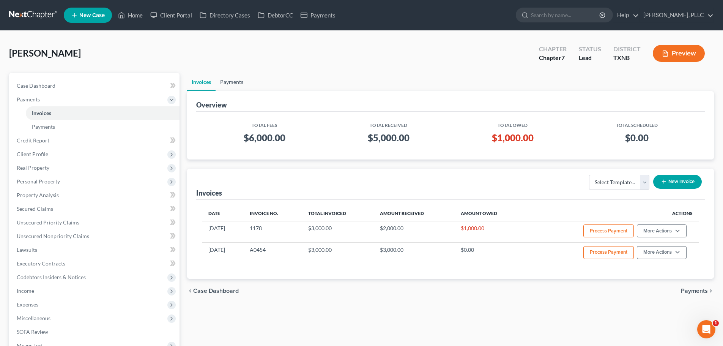
click at [229, 82] on link "Payments" at bounding box center [232, 82] width 32 height 18
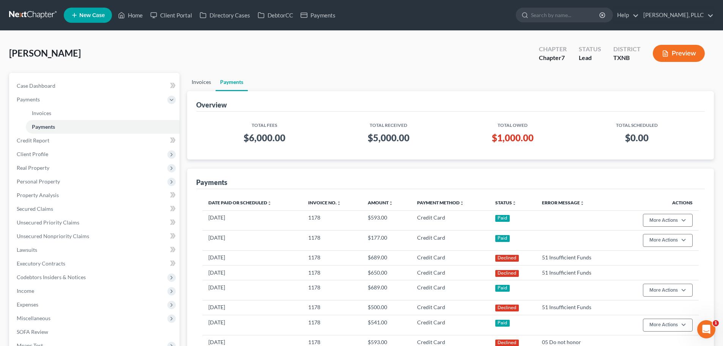
click at [197, 80] on link "Invoices" at bounding box center [201, 82] width 28 height 18
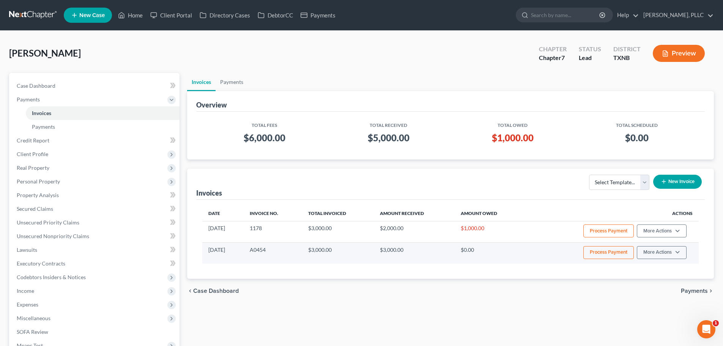
click at [619, 253] on button "Process Payment" at bounding box center [608, 252] width 50 height 13
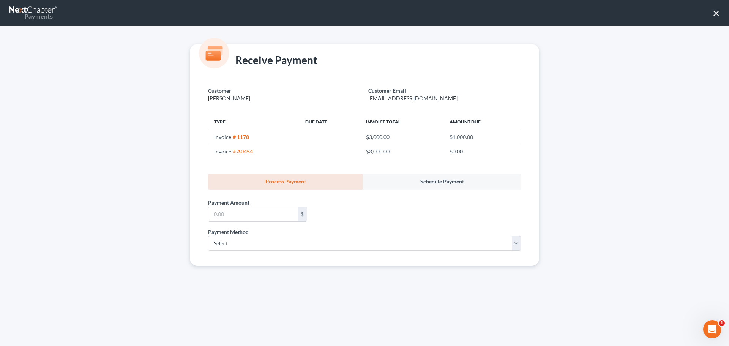
click at [718, 14] on button "×" at bounding box center [715, 13] width 7 height 12
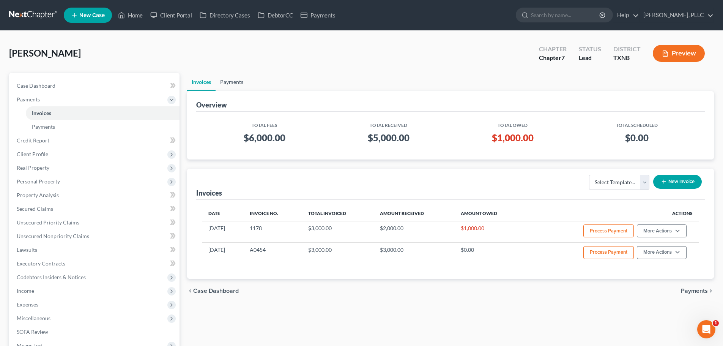
click at [236, 82] on link "Payments" at bounding box center [232, 82] width 32 height 18
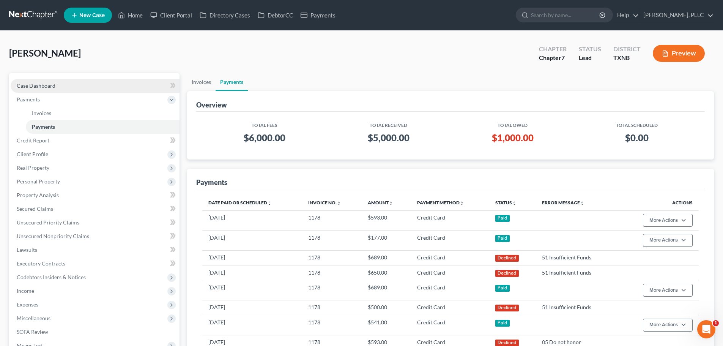
click at [41, 86] on span "Case Dashboard" at bounding box center [36, 85] width 39 height 6
select select "4"
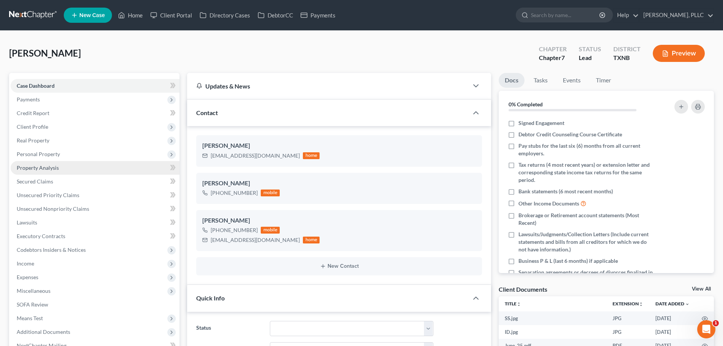
scroll to position [135, 0]
click at [137, 15] on link "Home" at bounding box center [130, 15] width 32 height 14
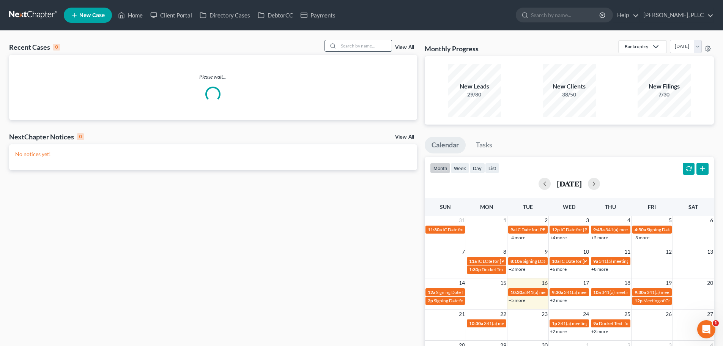
click at [359, 47] on input "search" at bounding box center [364, 45] width 53 height 11
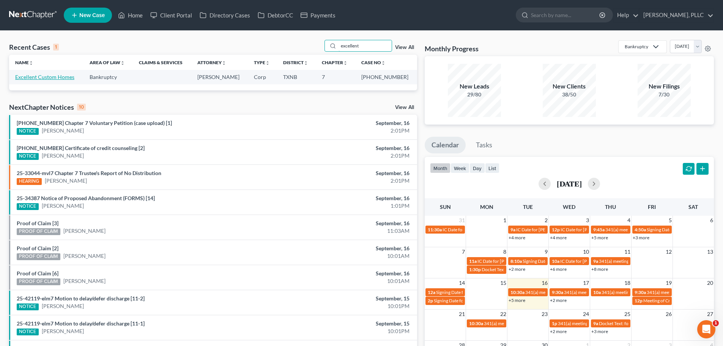
type input "excellent"
click at [32, 77] on link "Excellent Custom Homes" at bounding box center [44, 77] width 59 height 6
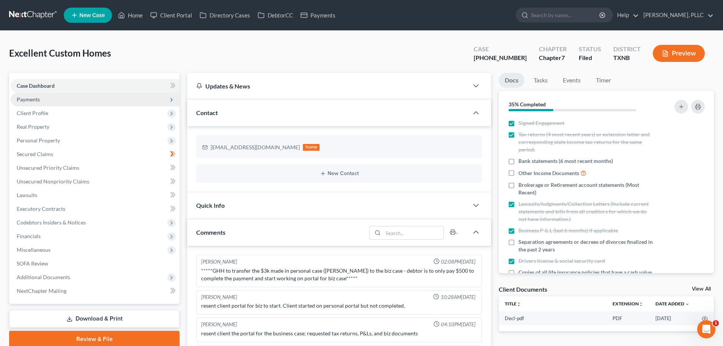
scroll to position [210, 0]
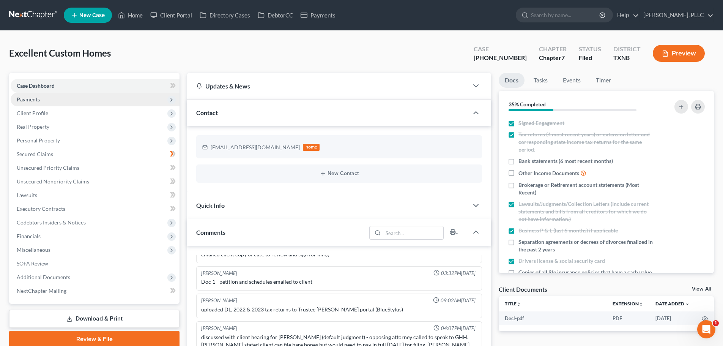
click at [30, 99] on span "Payments" at bounding box center [28, 99] width 23 height 6
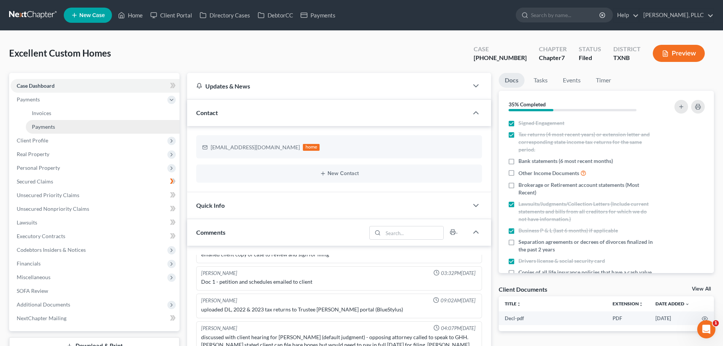
click at [41, 126] on span "Payments" at bounding box center [43, 126] width 23 height 6
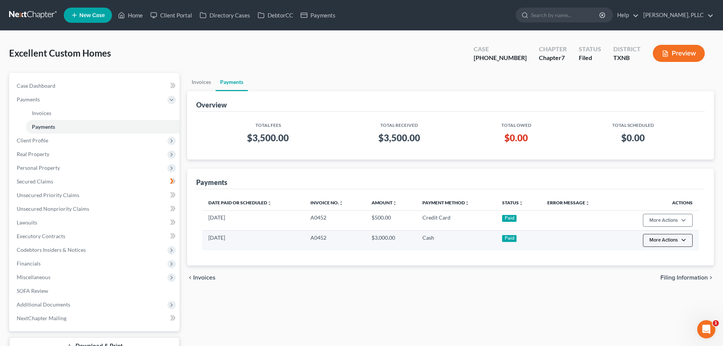
click at [679, 241] on button "More Actions" at bounding box center [668, 240] width 50 height 13
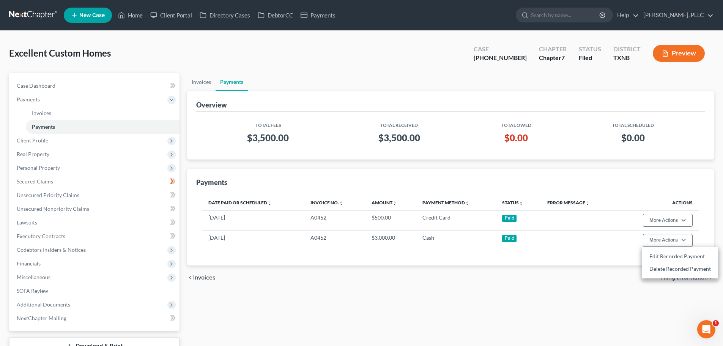
click at [641, 182] on div "Payments" at bounding box center [450, 178] width 508 height 20
click at [134, 16] on link "Home" at bounding box center [130, 15] width 32 height 14
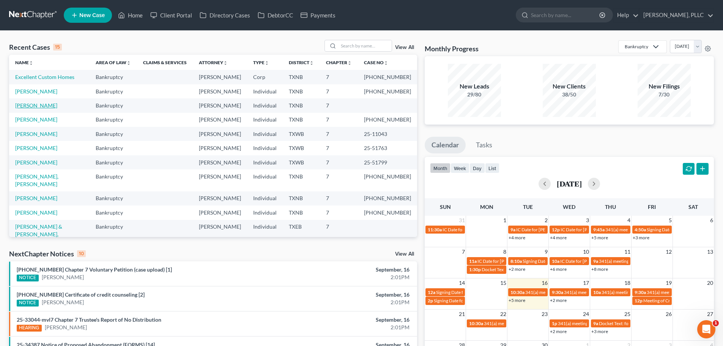
click at [32, 106] on link "[PERSON_NAME]" at bounding box center [36, 105] width 42 height 6
select select "4"
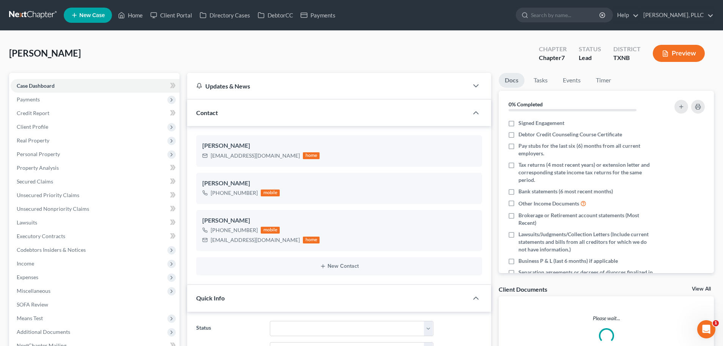
scroll to position [135, 0]
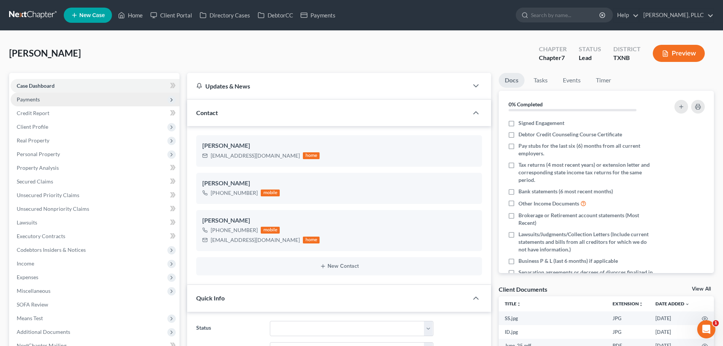
click at [38, 101] on span "Payments" at bounding box center [28, 99] width 23 height 6
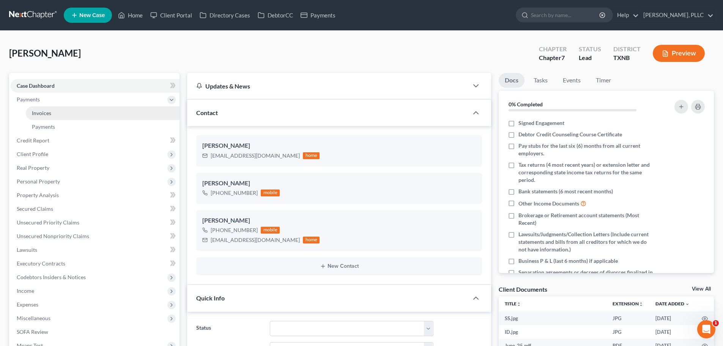
click at [41, 116] on link "Invoices" at bounding box center [103, 113] width 154 height 14
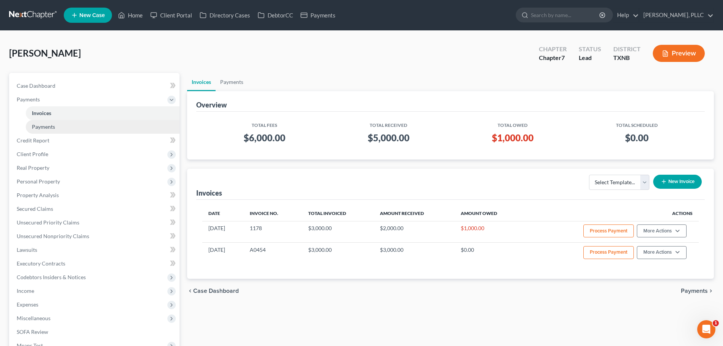
click at [43, 128] on span "Payments" at bounding box center [43, 126] width 23 height 6
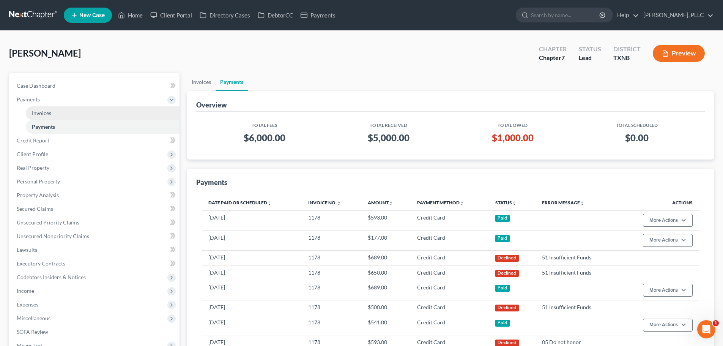
click at [47, 114] on span "Invoices" at bounding box center [41, 113] width 19 height 6
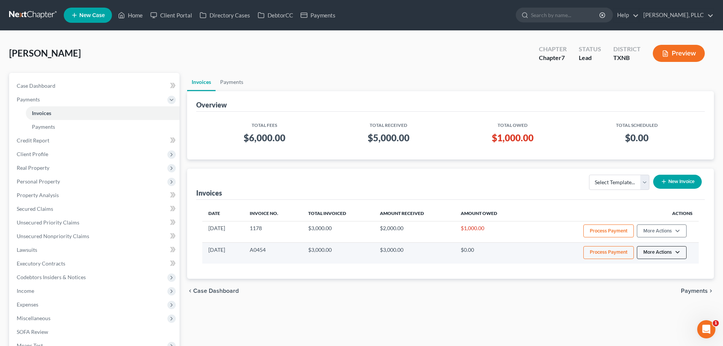
click at [677, 255] on button "More Actions" at bounding box center [662, 252] width 50 height 13
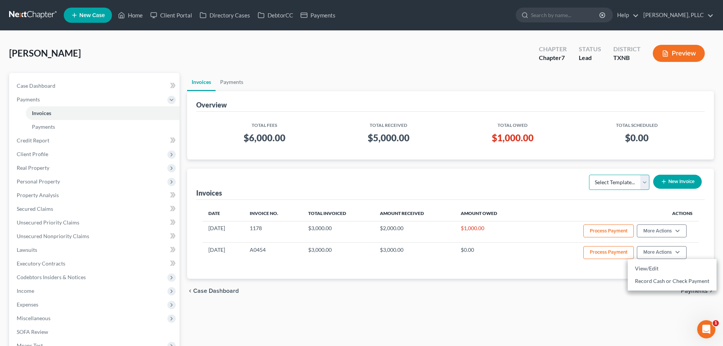
click at [646, 184] on select "Select Template... Invoice" at bounding box center [619, 182] width 60 height 15
select select "0"
click at [589, 175] on select "Select Template... Invoice" at bounding box center [619, 182] width 60 height 15
click at [643, 181] on select "Select Template... Invoice" at bounding box center [619, 182] width 60 height 15
select select
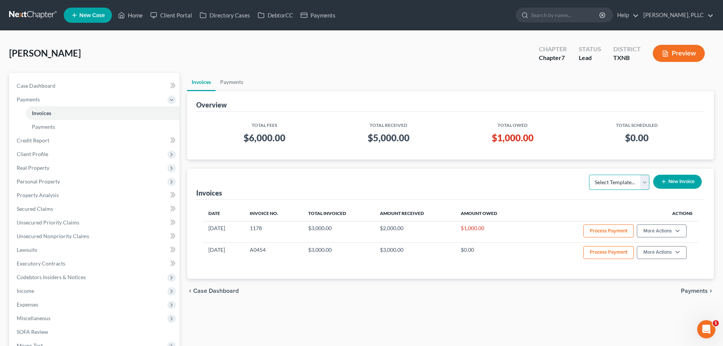
click at [589, 175] on select "Select Template... Invoice" at bounding box center [619, 182] width 60 height 15
click at [674, 181] on button "New Invoice" at bounding box center [677, 182] width 49 height 14
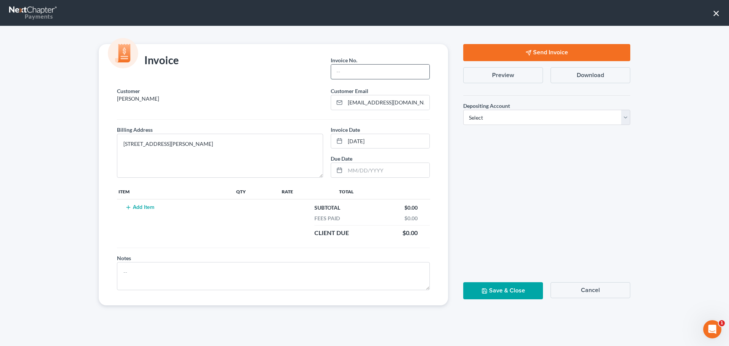
click at [381, 74] on input "text" at bounding box center [380, 72] width 98 height 14
click at [150, 208] on button "Add Item" at bounding box center [139, 207] width 33 height 6
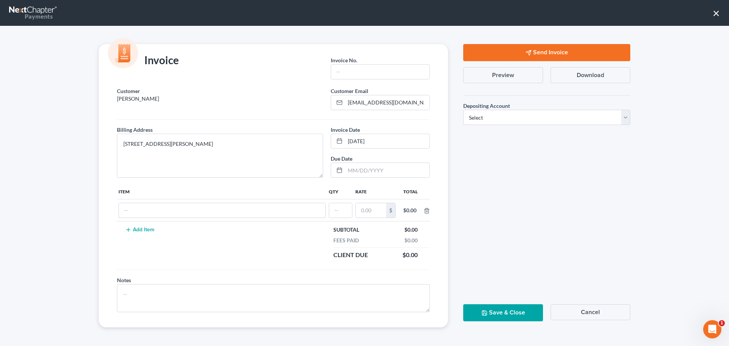
click at [150, 208] on input "text" at bounding box center [222, 210] width 206 height 14
type input "Xfer $3k To Excellent Custom Homes"
drag, startPoint x: 388, startPoint y: 143, endPoint x: 343, endPoint y: 146, distance: 44.9
click at [343, 146] on div "[DATE]" at bounding box center [380, 141] width 99 height 15
type input "[DATE]"
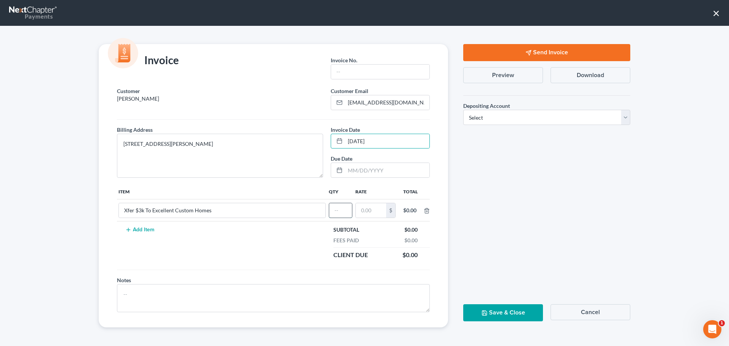
click at [344, 210] on input "text" at bounding box center [340, 210] width 23 height 14
type input "1"
click at [378, 210] on input "text" at bounding box center [371, 210] width 30 height 14
type input "0"
click at [334, 211] on input "1" at bounding box center [340, 210] width 23 height 14
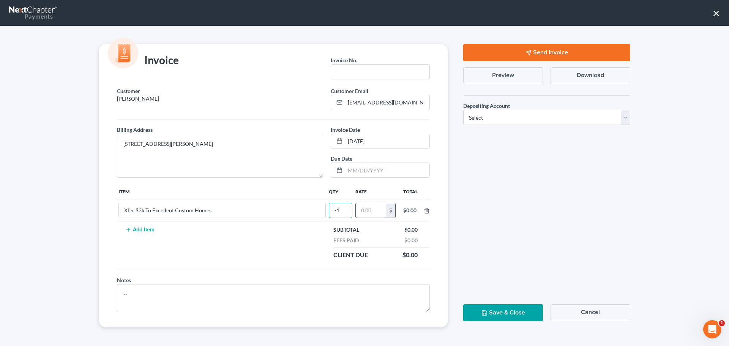
type input "-1"
click at [381, 211] on input "text" at bounding box center [371, 210] width 30 height 14
type input "3,000"
click at [510, 310] on button "Save & Close" at bounding box center [503, 312] width 80 height 17
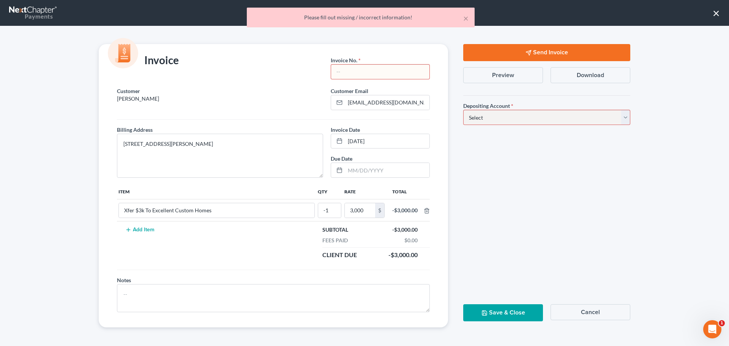
click at [394, 74] on input "text" at bounding box center [380, 72] width 98 height 14
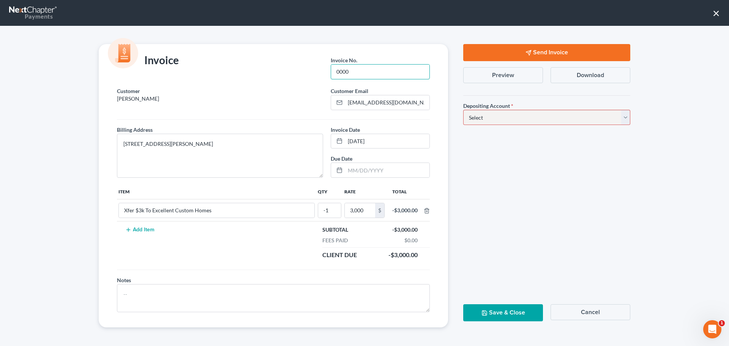
type input "0000"
click at [497, 310] on button "Save & Close" at bounding box center [503, 312] width 80 height 17
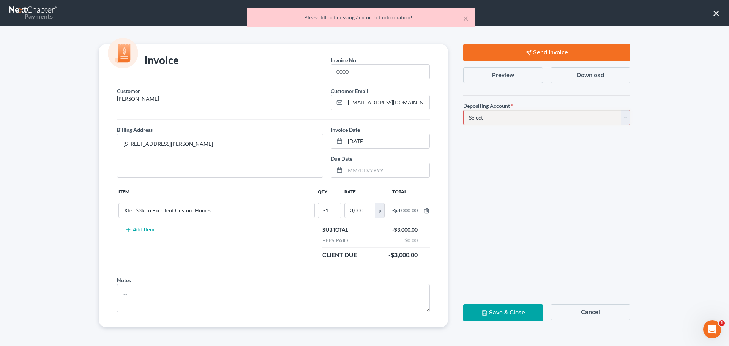
click at [511, 120] on select "Select Operation Trust" at bounding box center [546, 117] width 167 height 15
select select "1"
click at [463, 110] on select "Select Operation Trust" at bounding box center [546, 117] width 167 height 15
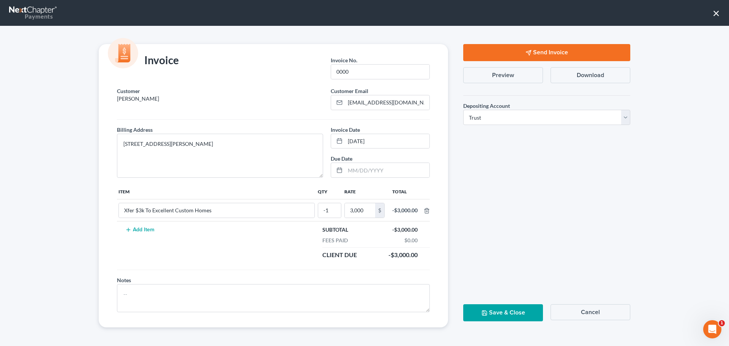
click at [512, 308] on button "Save & Close" at bounding box center [503, 312] width 80 height 17
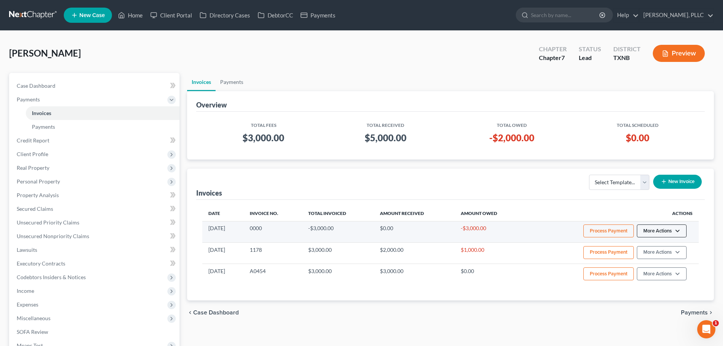
click at [680, 231] on button "More Actions" at bounding box center [662, 230] width 50 height 13
click at [652, 271] on link "Delete" at bounding box center [672, 272] width 89 height 13
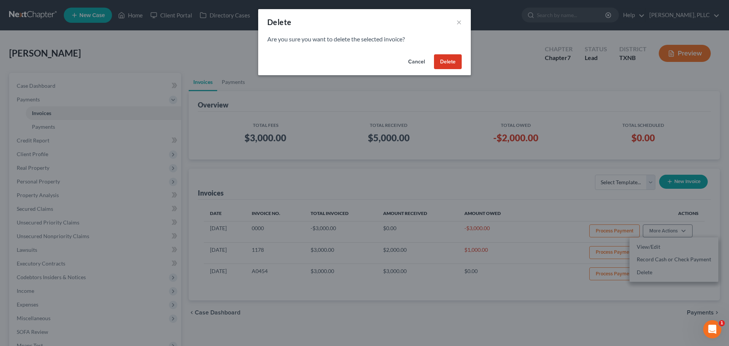
click at [452, 63] on button "Delete" at bounding box center [448, 61] width 28 height 15
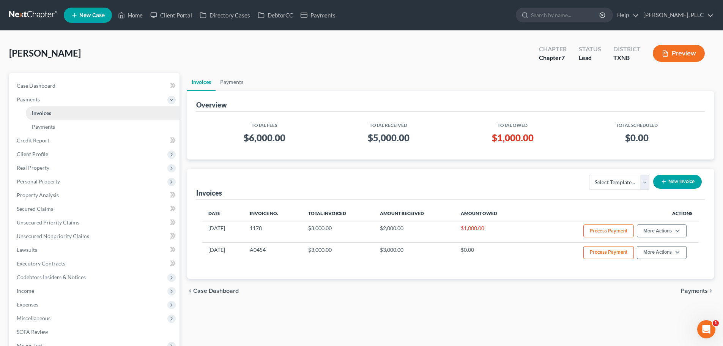
click at [44, 112] on span "Invoices" at bounding box center [41, 113] width 19 height 6
click at [234, 82] on link "Payments" at bounding box center [232, 82] width 32 height 18
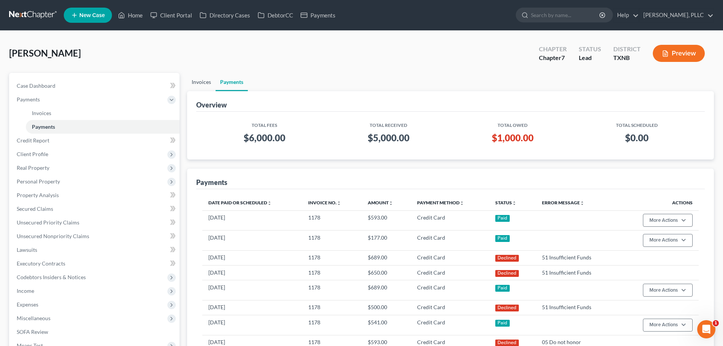
click at [204, 83] on link "Invoices" at bounding box center [201, 82] width 28 height 18
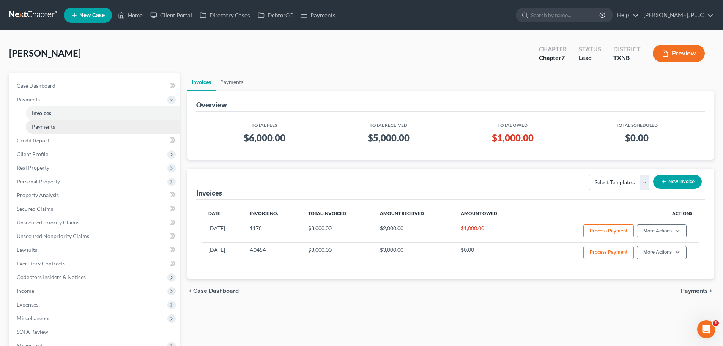
click at [36, 128] on span "Payments" at bounding box center [43, 126] width 23 height 6
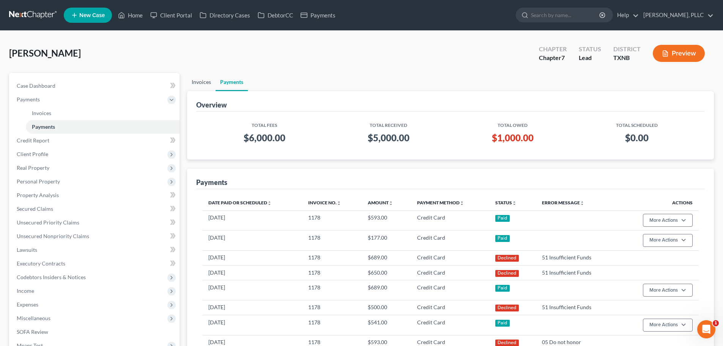
click at [200, 83] on link "Invoices" at bounding box center [201, 82] width 28 height 18
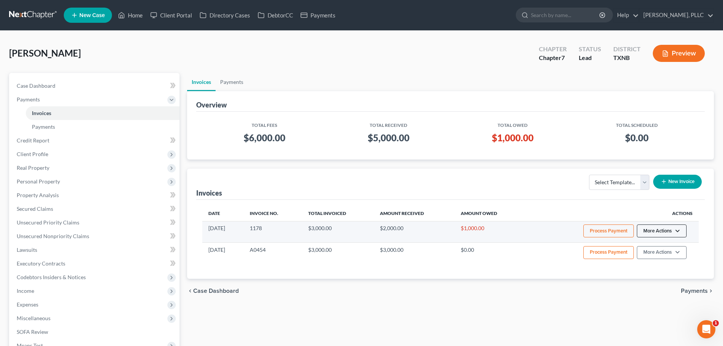
click at [677, 232] on button "More Actions" at bounding box center [662, 230] width 50 height 13
click at [662, 249] on link "View/Edit" at bounding box center [672, 246] width 89 height 13
select select "1"
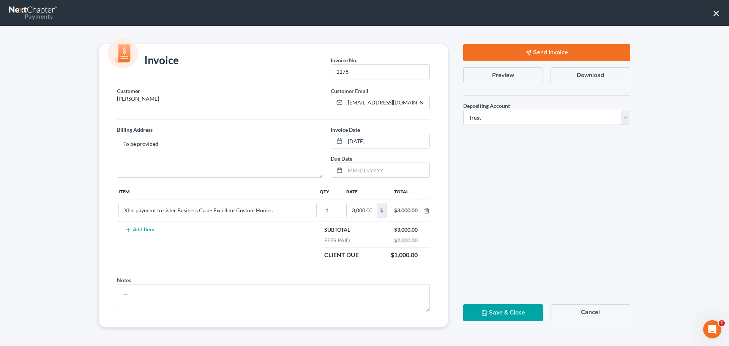
click at [527, 55] on icon "button" at bounding box center [528, 53] width 6 height 6
